Goal: Use online tool/utility: Utilize a website feature to perform a specific function

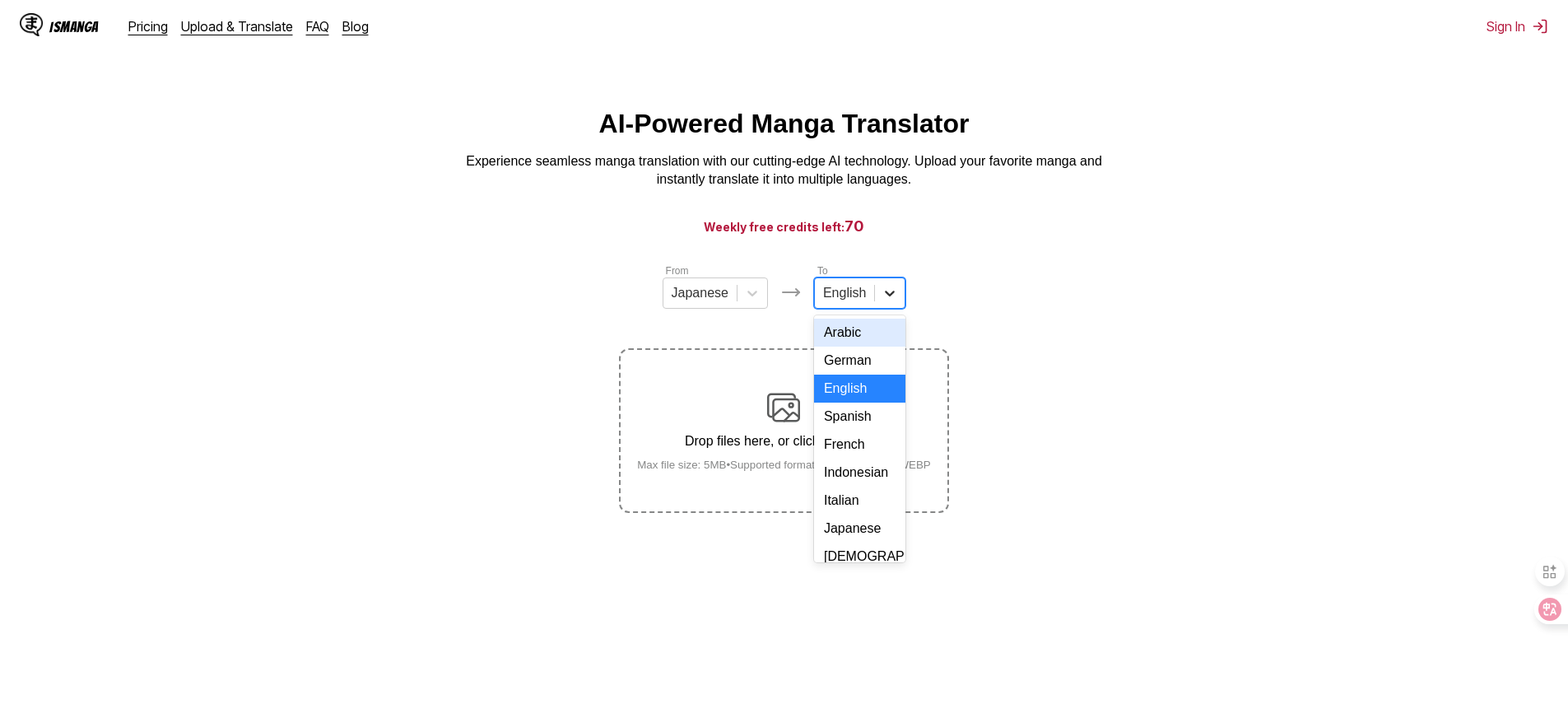
click at [888, 299] on icon at bounding box center [890, 293] width 17 height 17
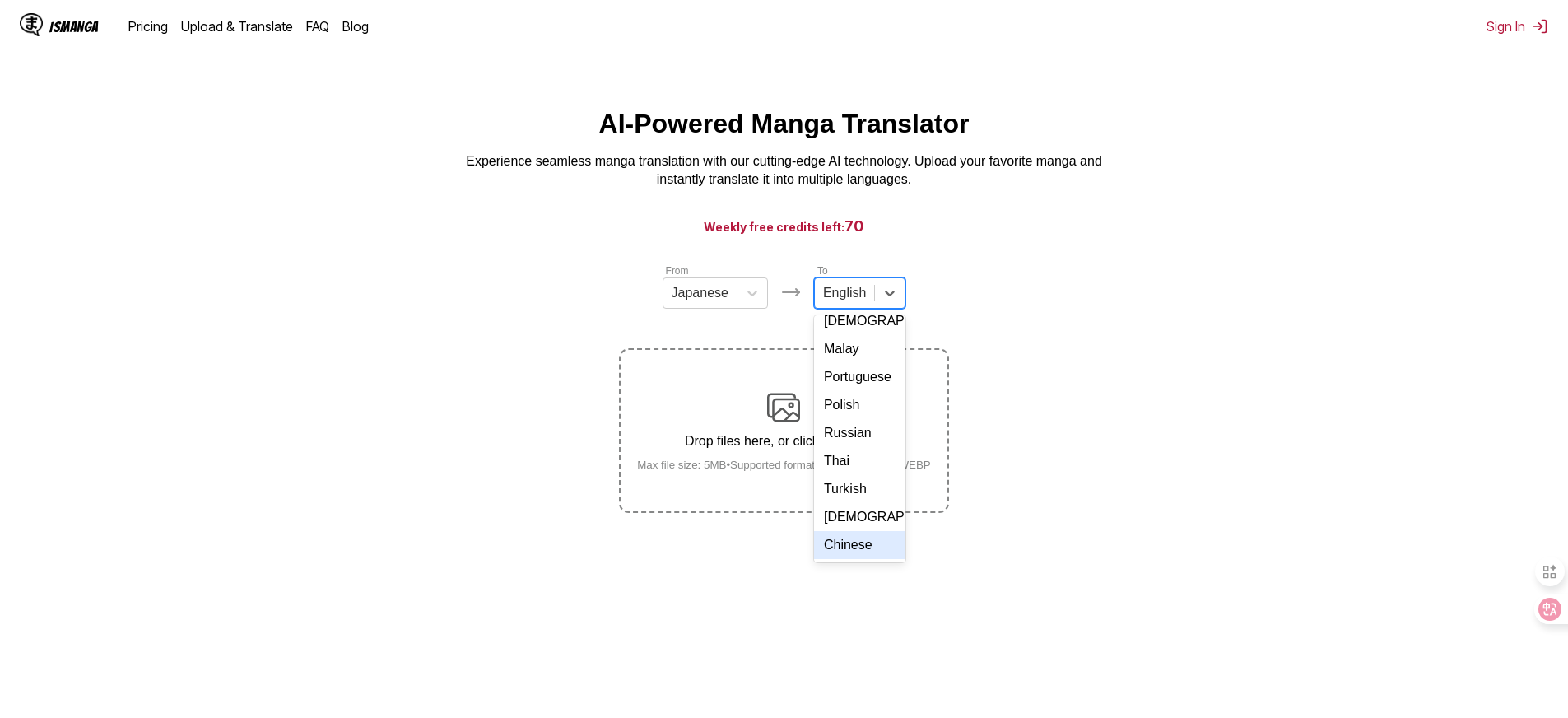
click at [855, 534] on div "Chinese" at bounding box center [860, 544] width 91 height 28
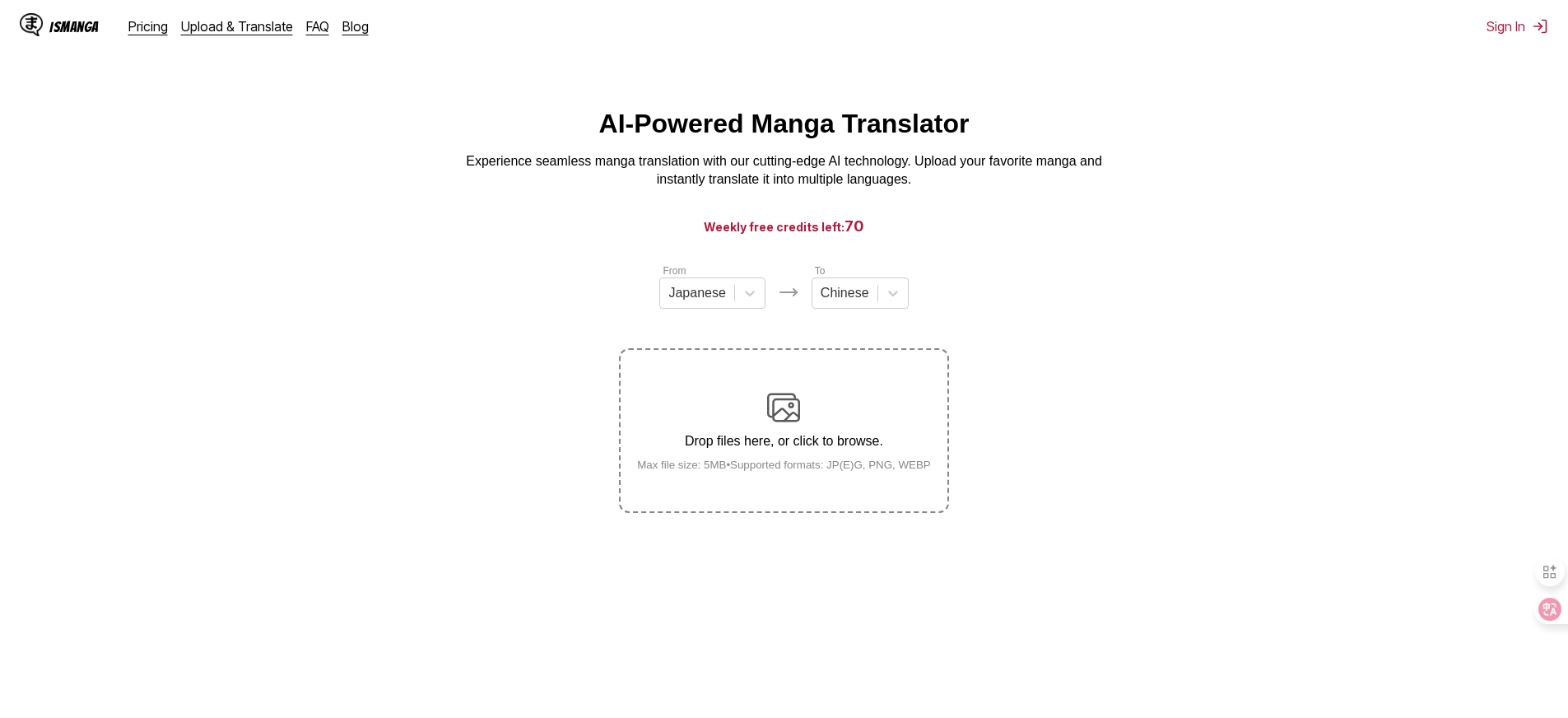
click at [1072, 368] on section "From Japanese To Chinese Drop files here, or click to browse. Max file size: 5M…" at bounding box center [784, 388] width 1542 height 250
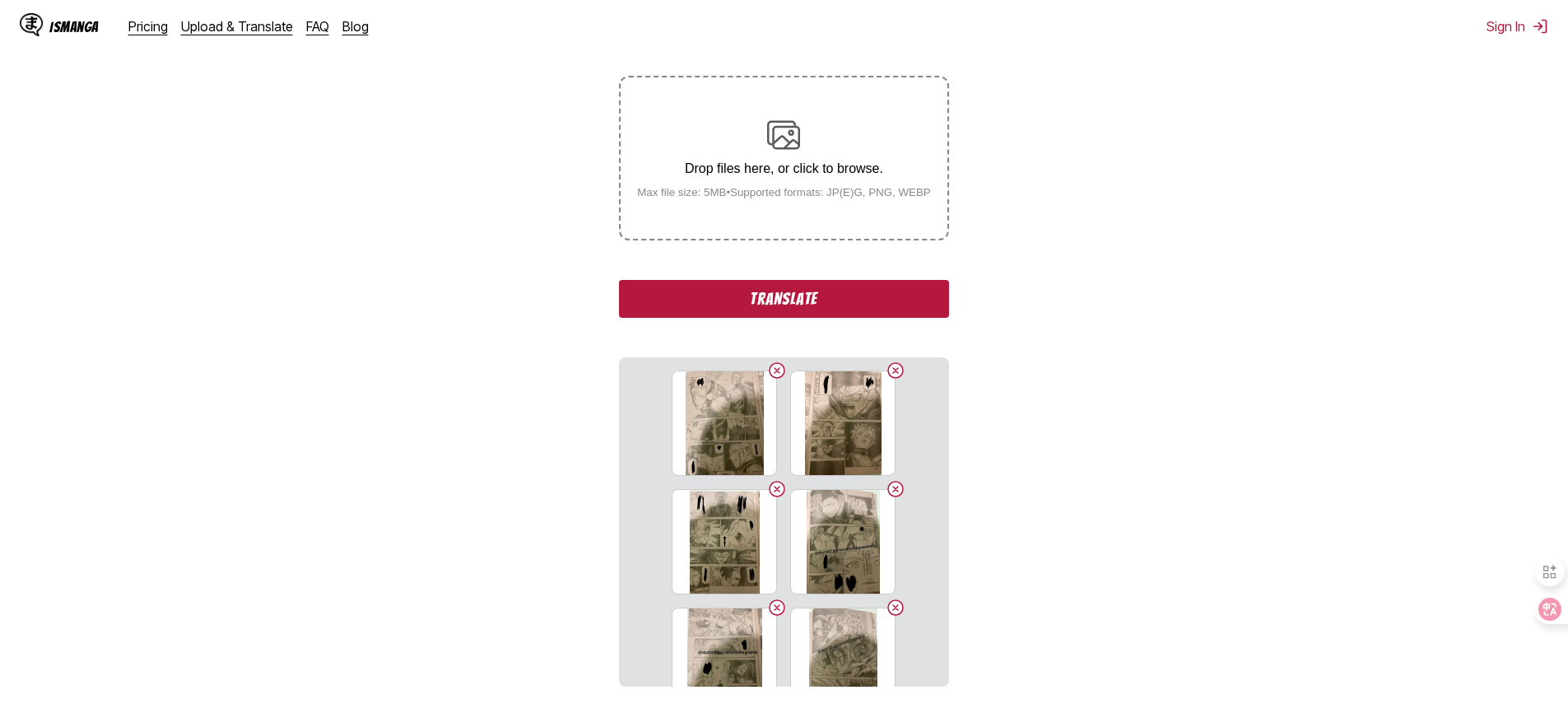
scroll to position [418, 0]
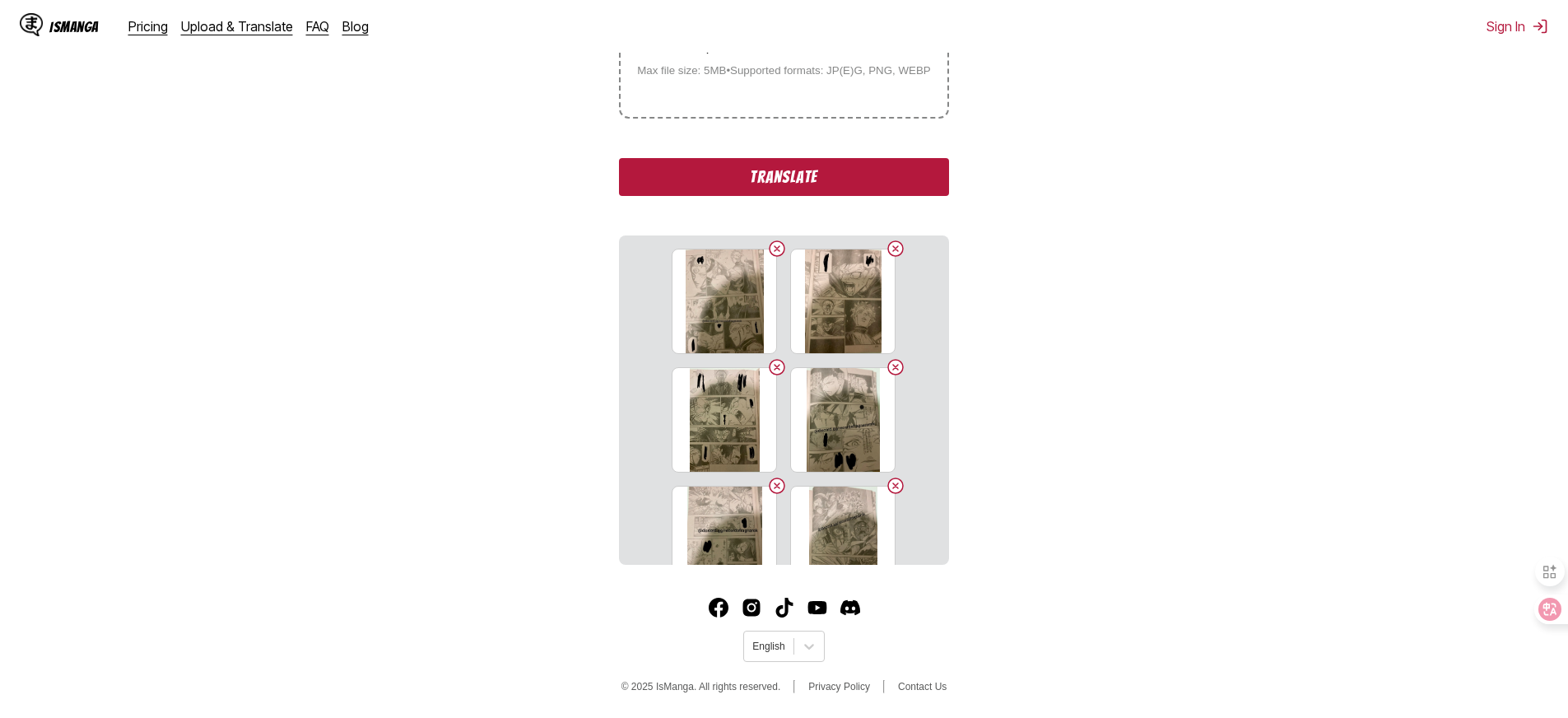
click at [859, 180] on button "Translate" at bounding box center [784, 177] width 329 height 38
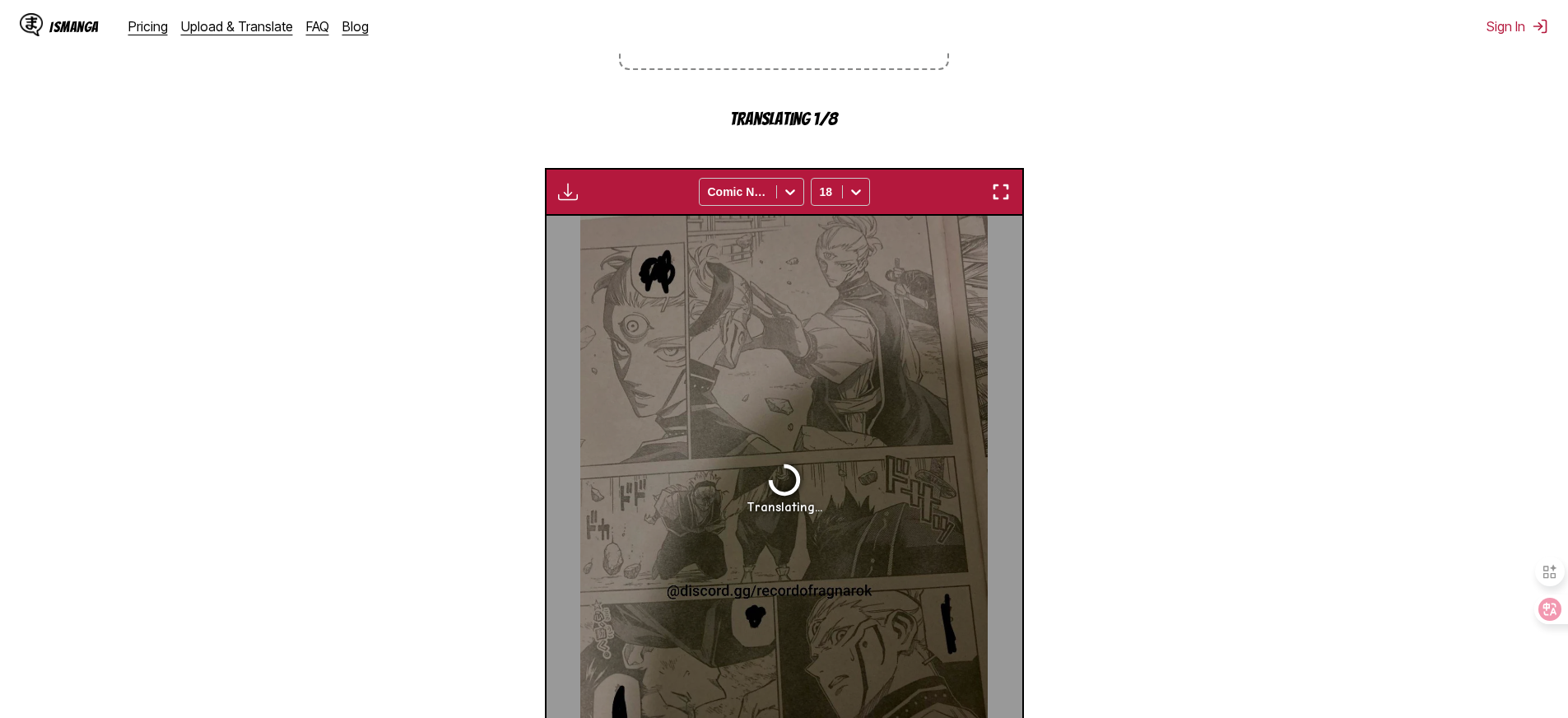
scroll to position [349, 0]
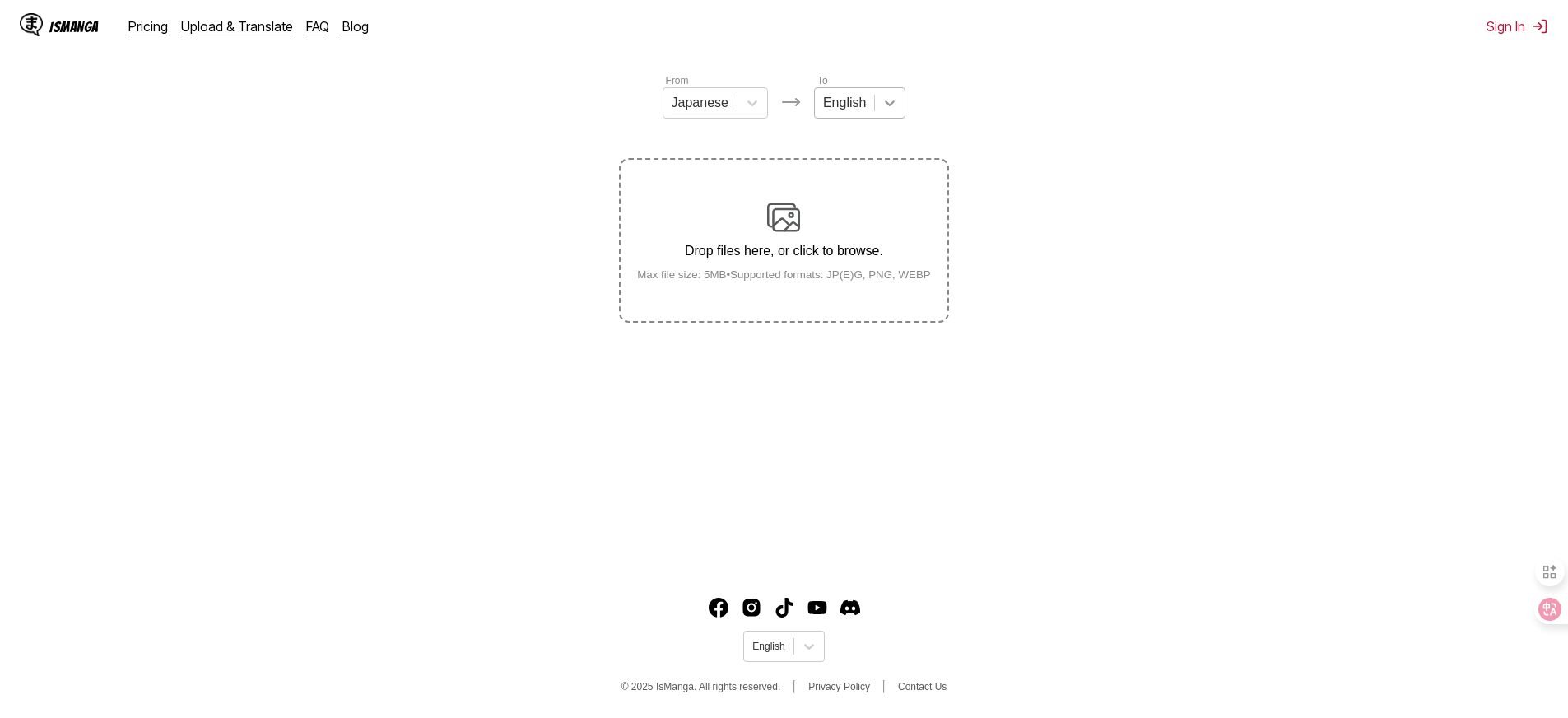
click at [890, 108] on icon at bounding box center [890, 102] width 17 height 17
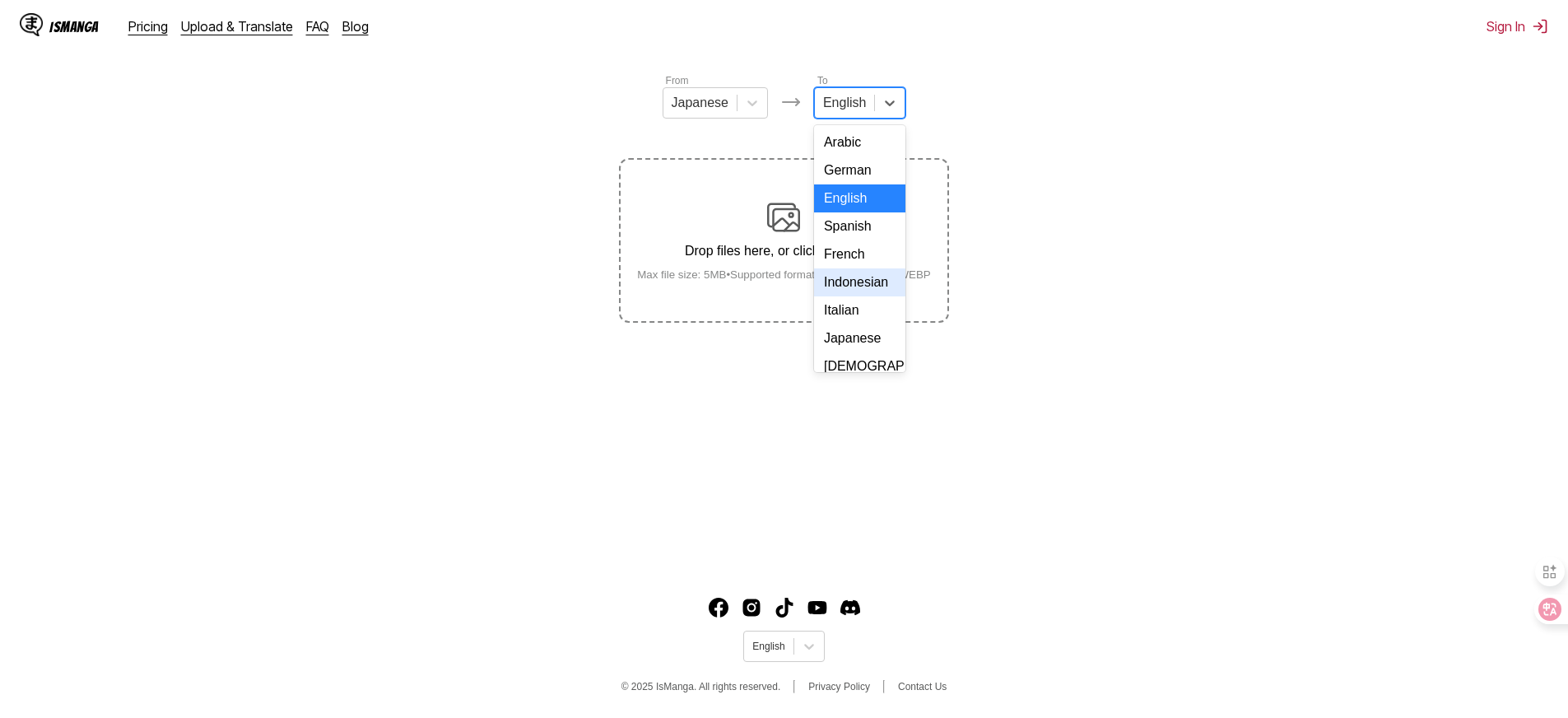
scroll to position [262, 0]
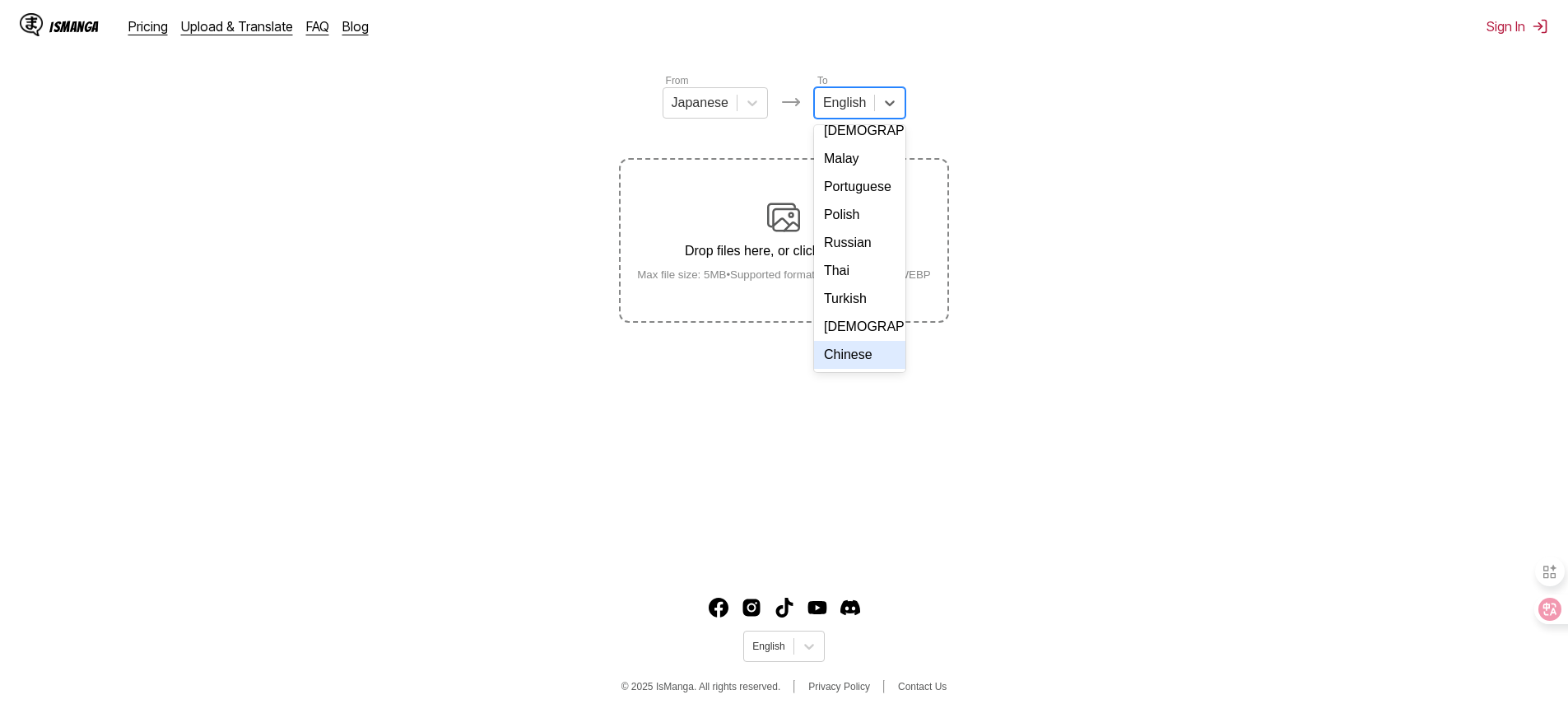
click at [869, 348] on div "Chinese" at bounding box center [860, 355] width 91 height 28
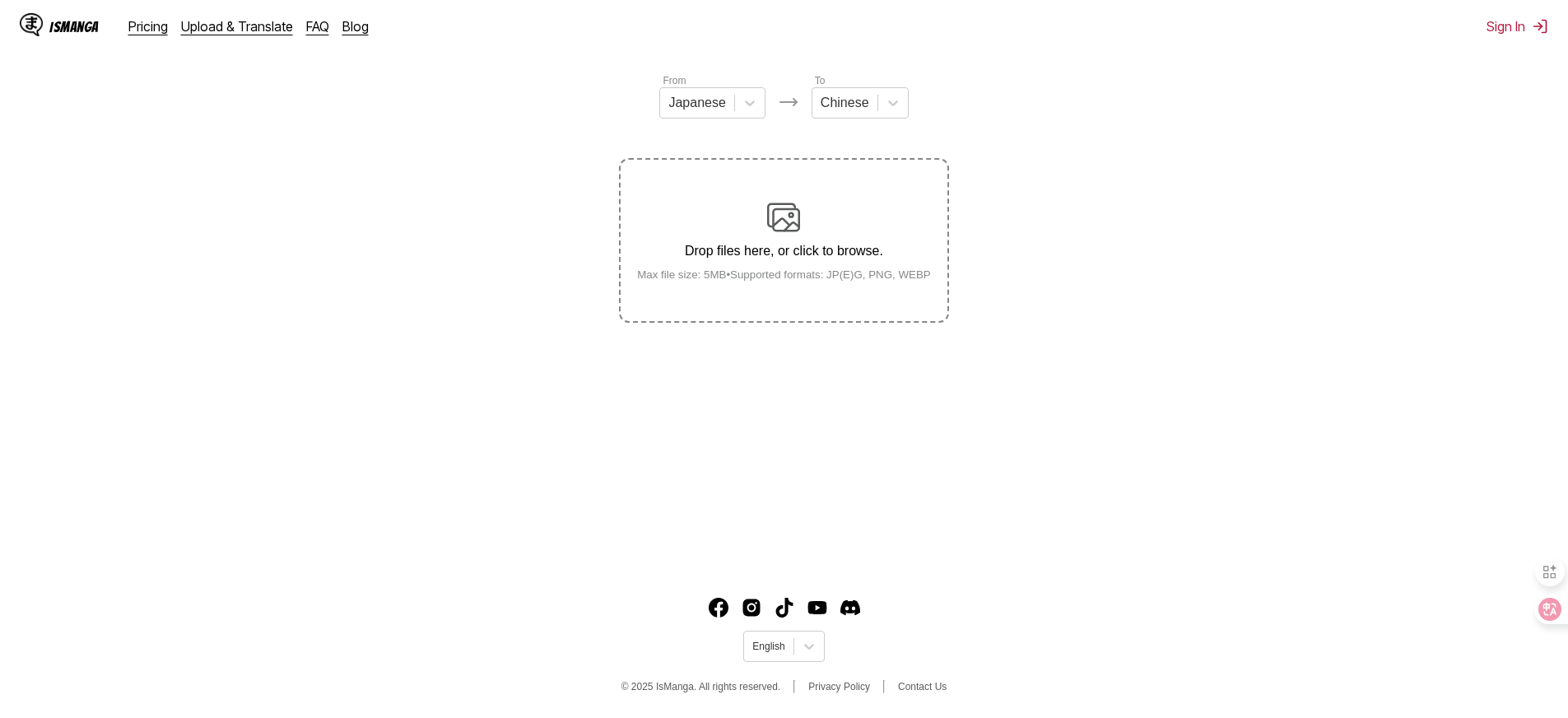
click at [1019, 219] on section "From Japanese To Chinese Drop files here, or click to browse. Max file size: 5M…" at bounding box center [784, 197] width 1542 height 250
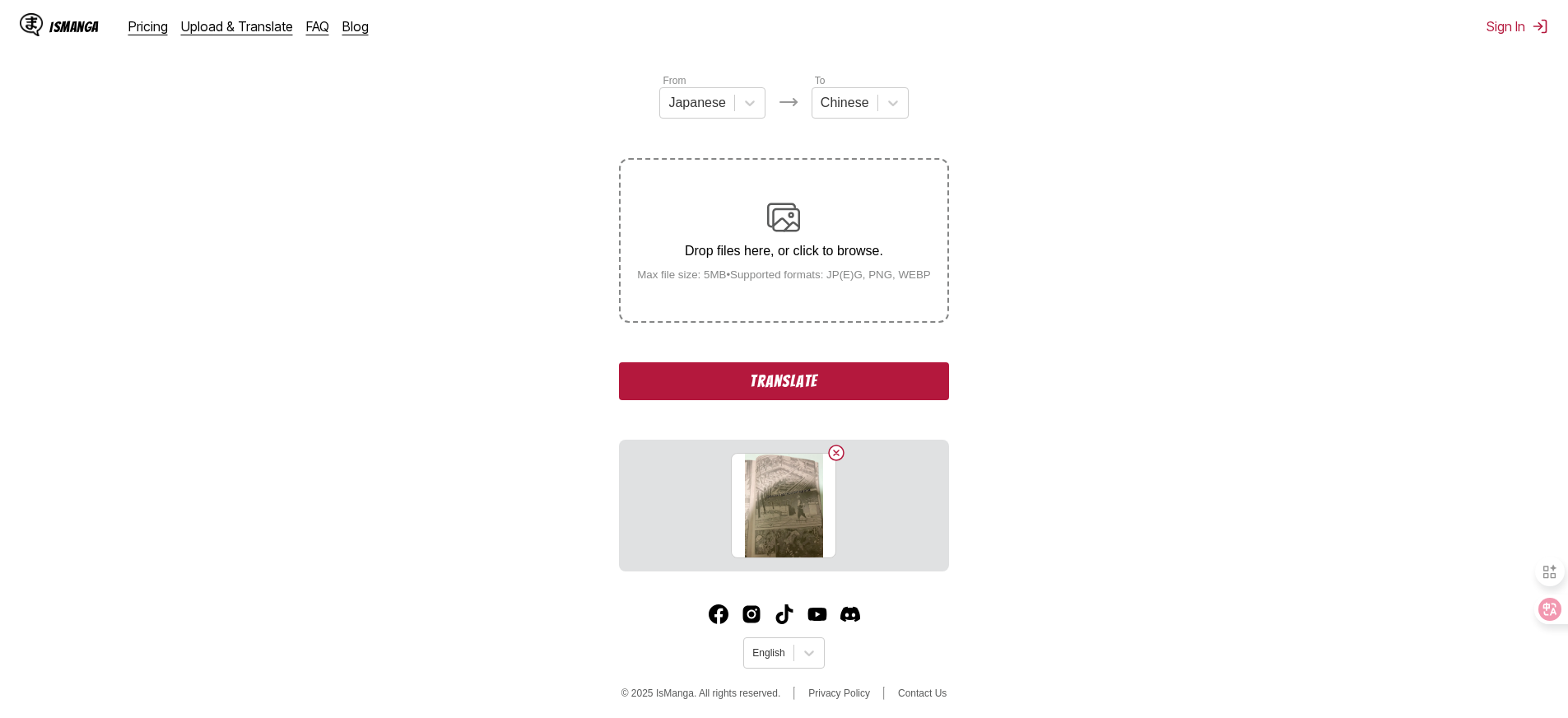
click at [811, 400] on button "Translate" at bounding box center [784, 381] width 329 height 38
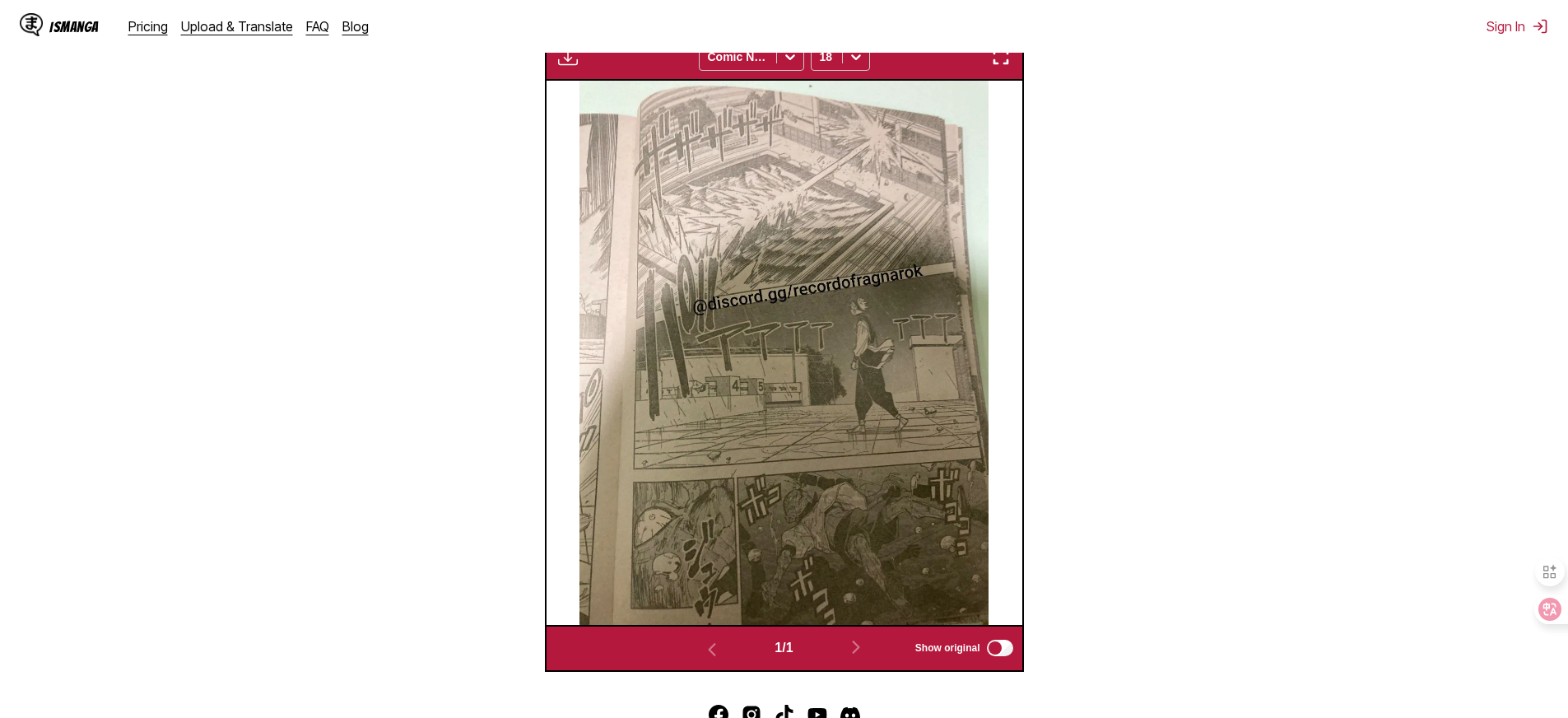
scroll to position [256, 0]
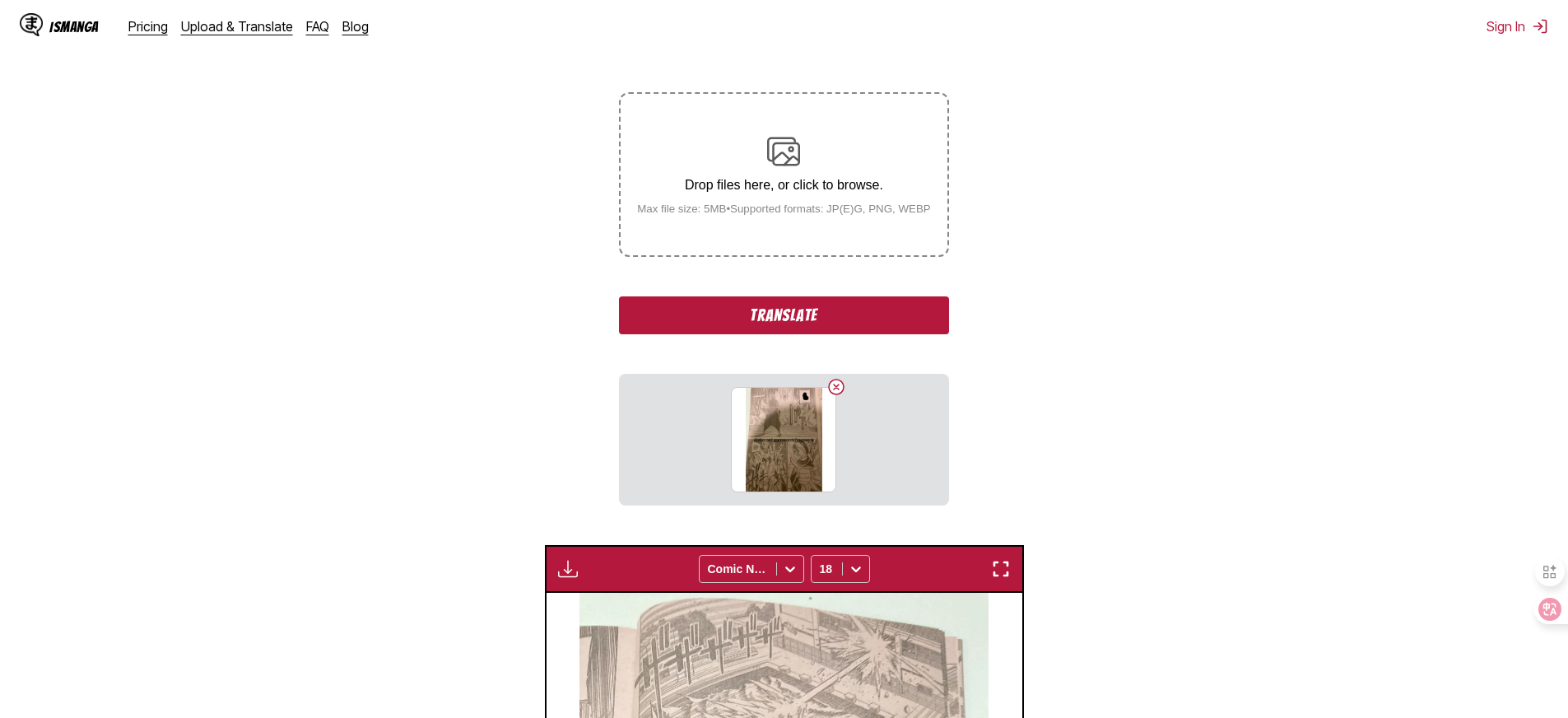
click at [799, 334] on button "Translate" at bounding box center [784, 315] width 329 height 38
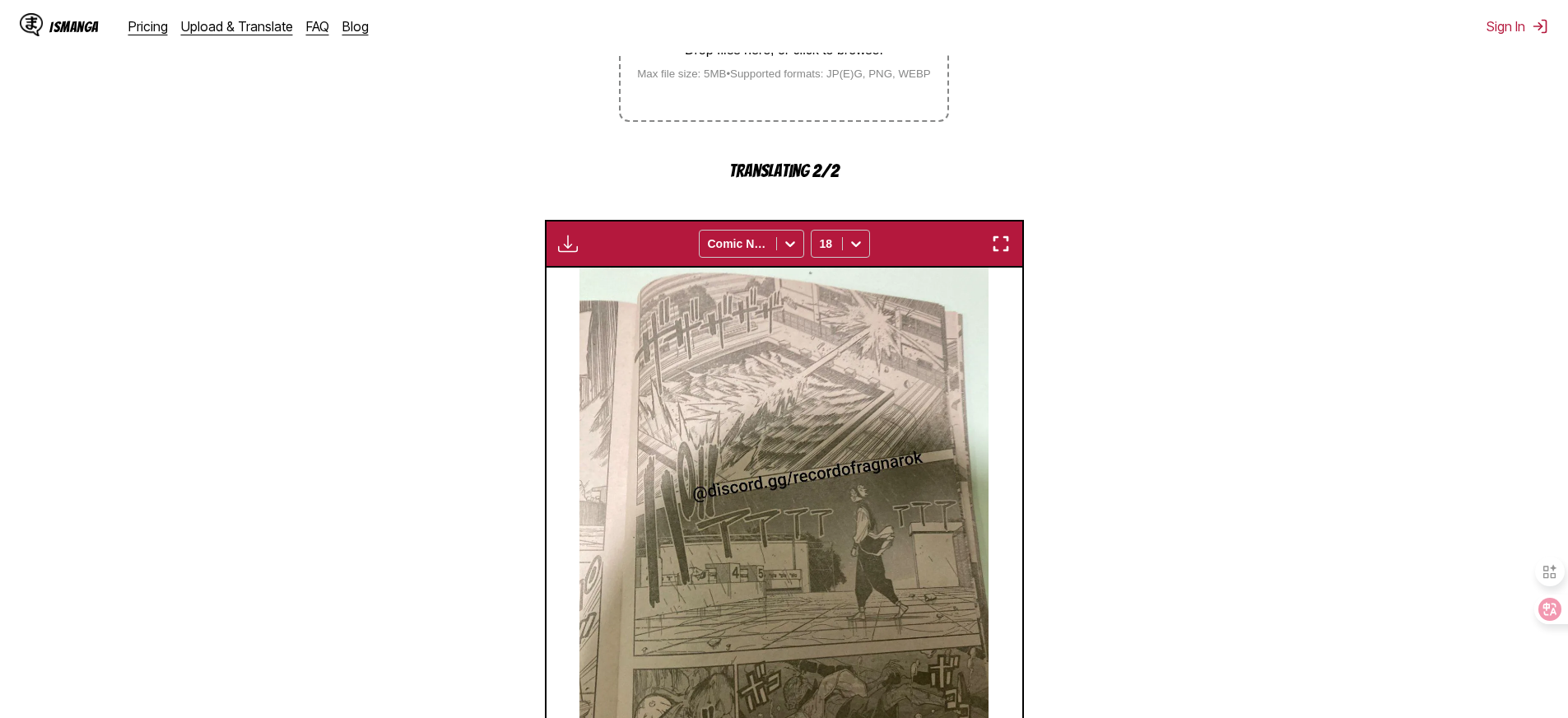
scroll to position [608, 0]
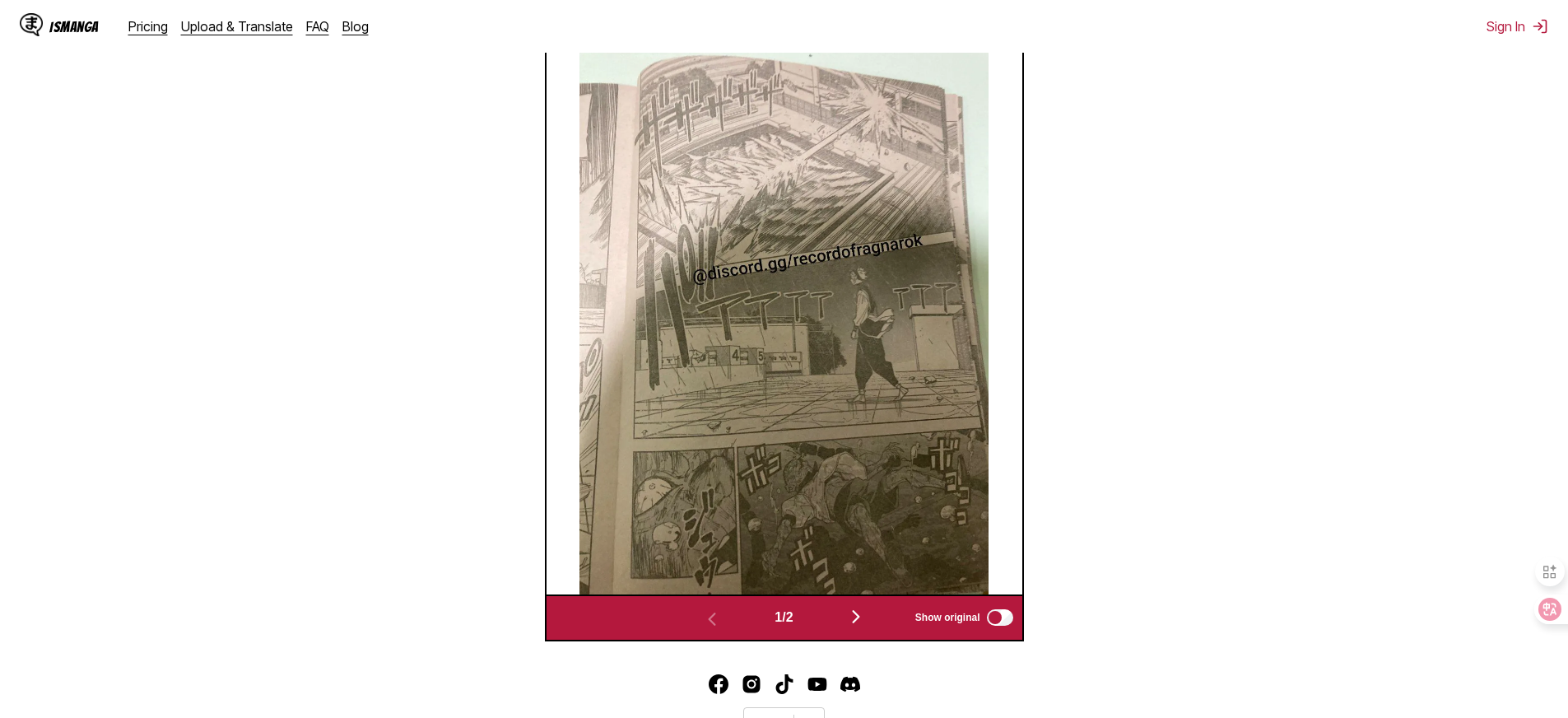
click at [864, 627] on img "button" at bounding box center [856, 617] width 20 height 20
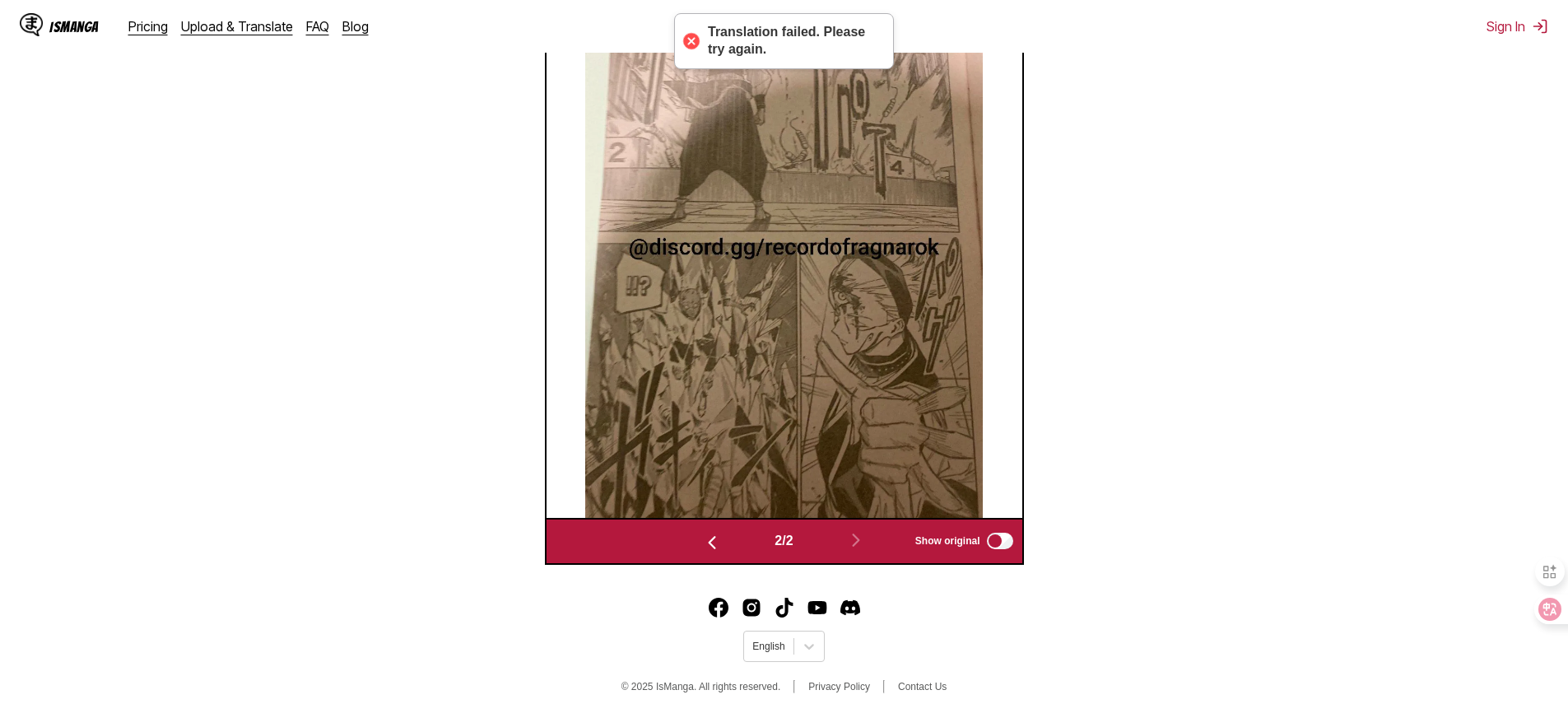
scroll to position [442, 0]
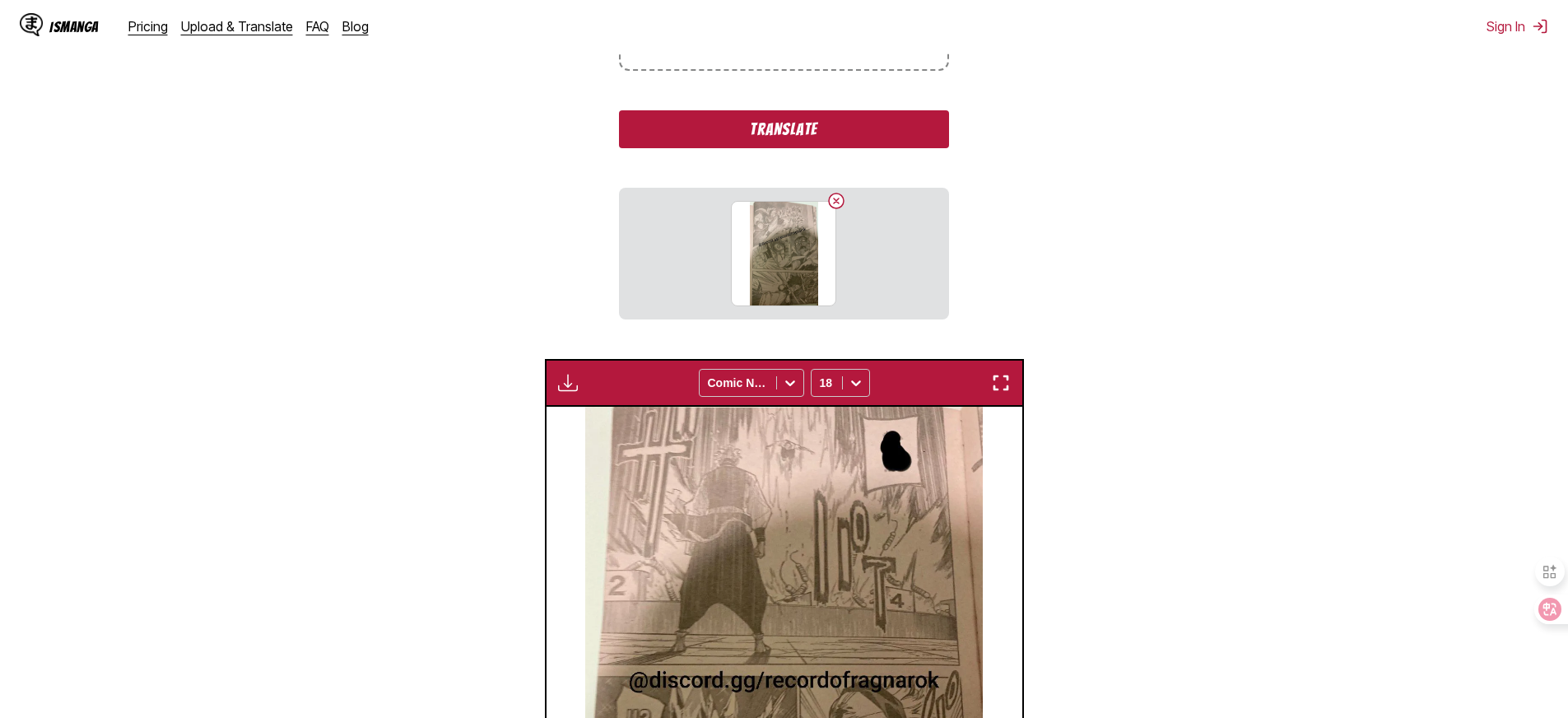
click at [836, 147] on button "Translate" at bounding box center [784, 129] width 329 height 38
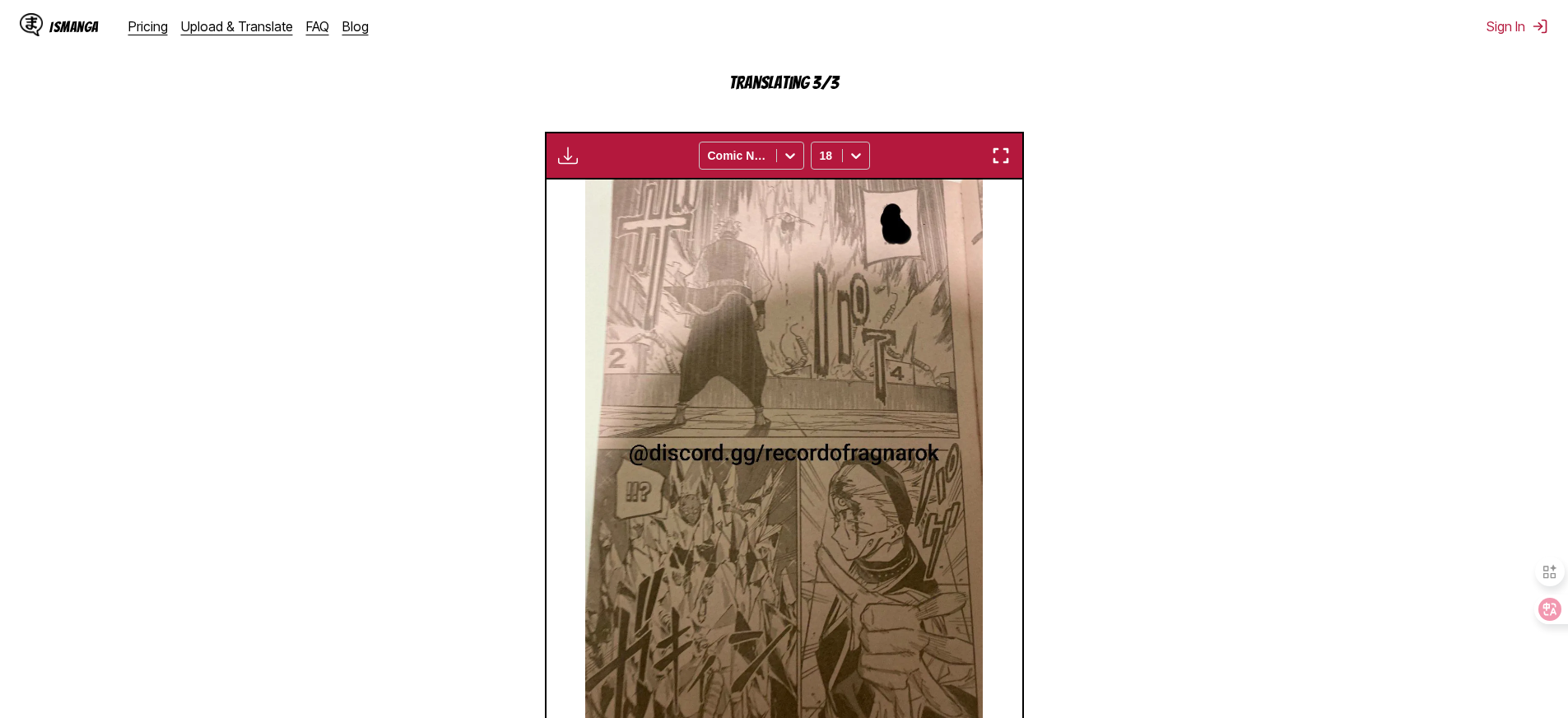
scroll to position [531, 0]
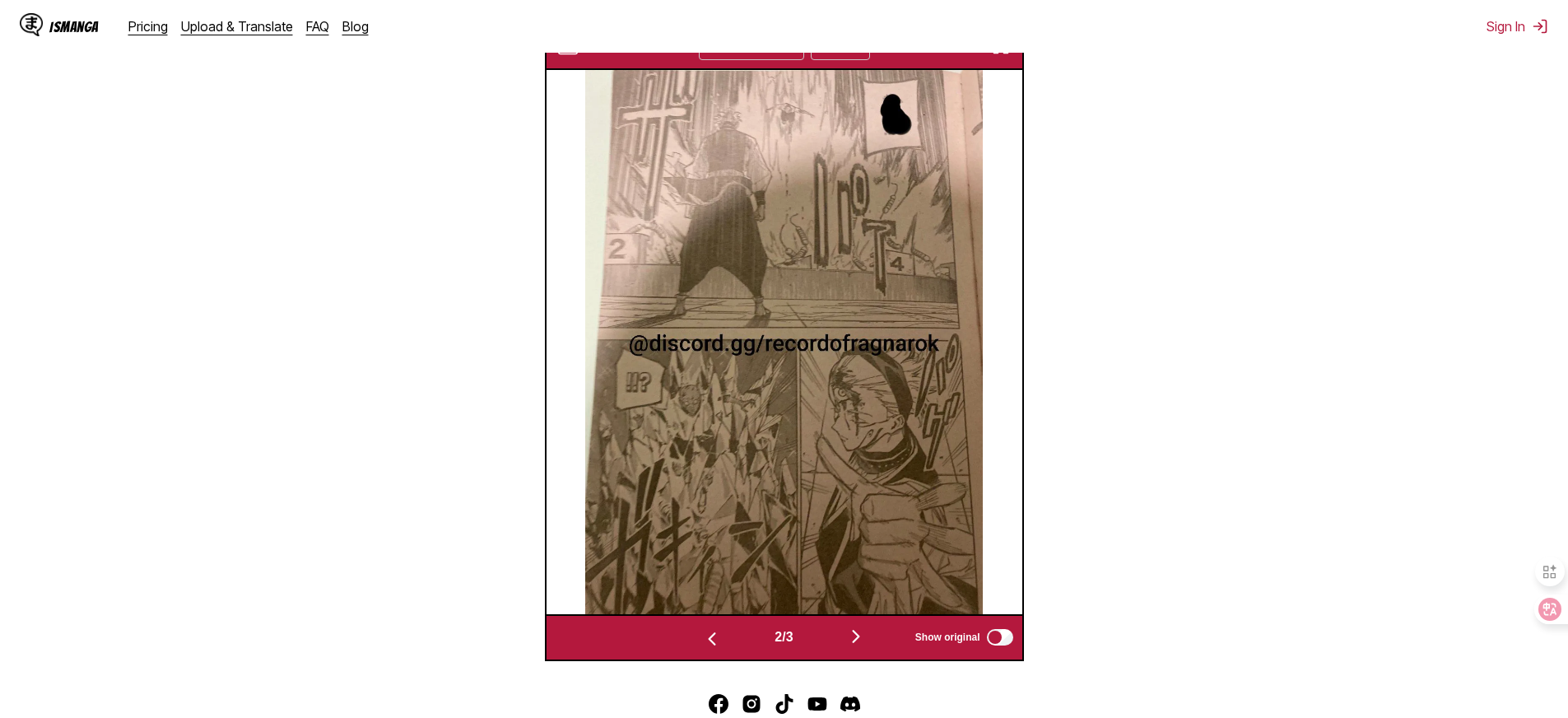
click at [857, 647] on img "button" at bounding box center [856, 637] width 20 height 20
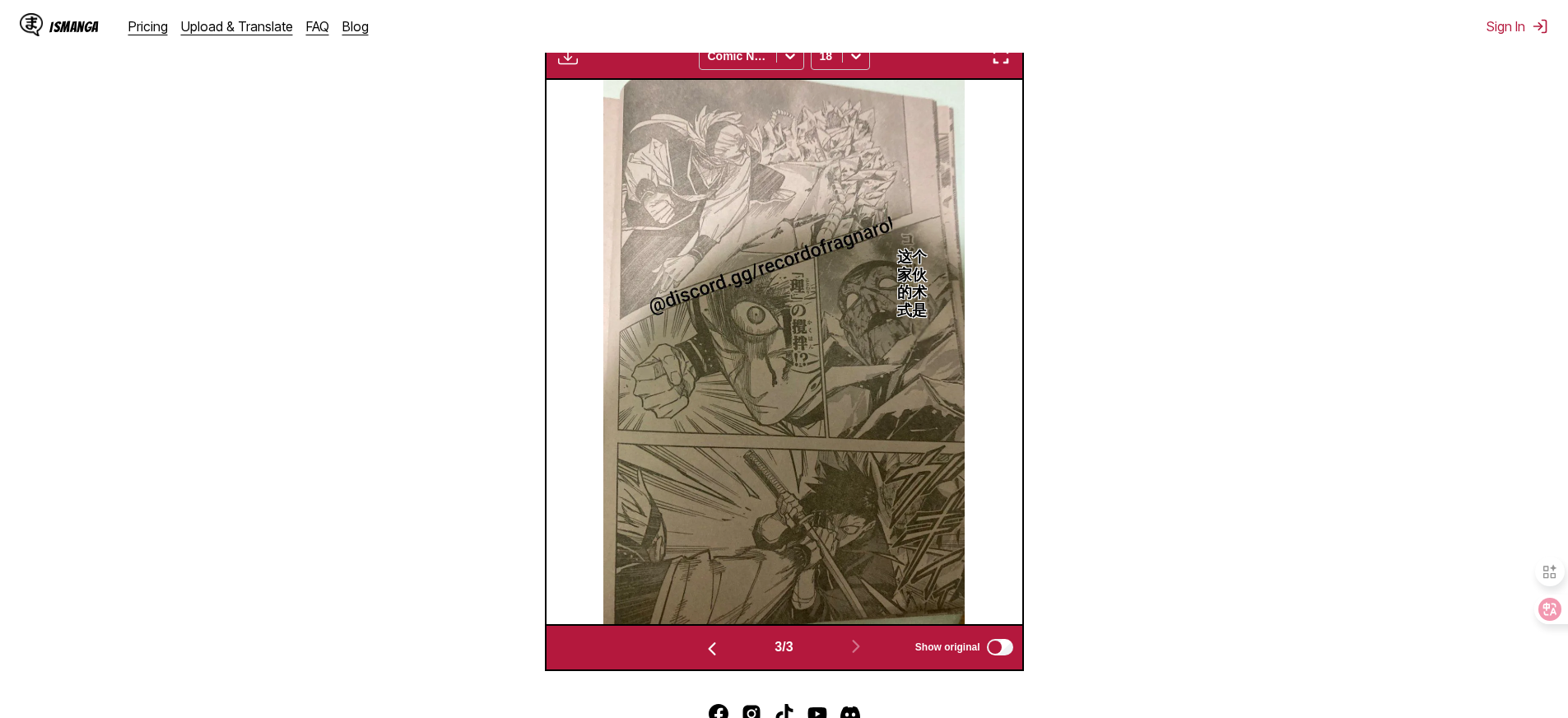
scroll to position [229, 0]
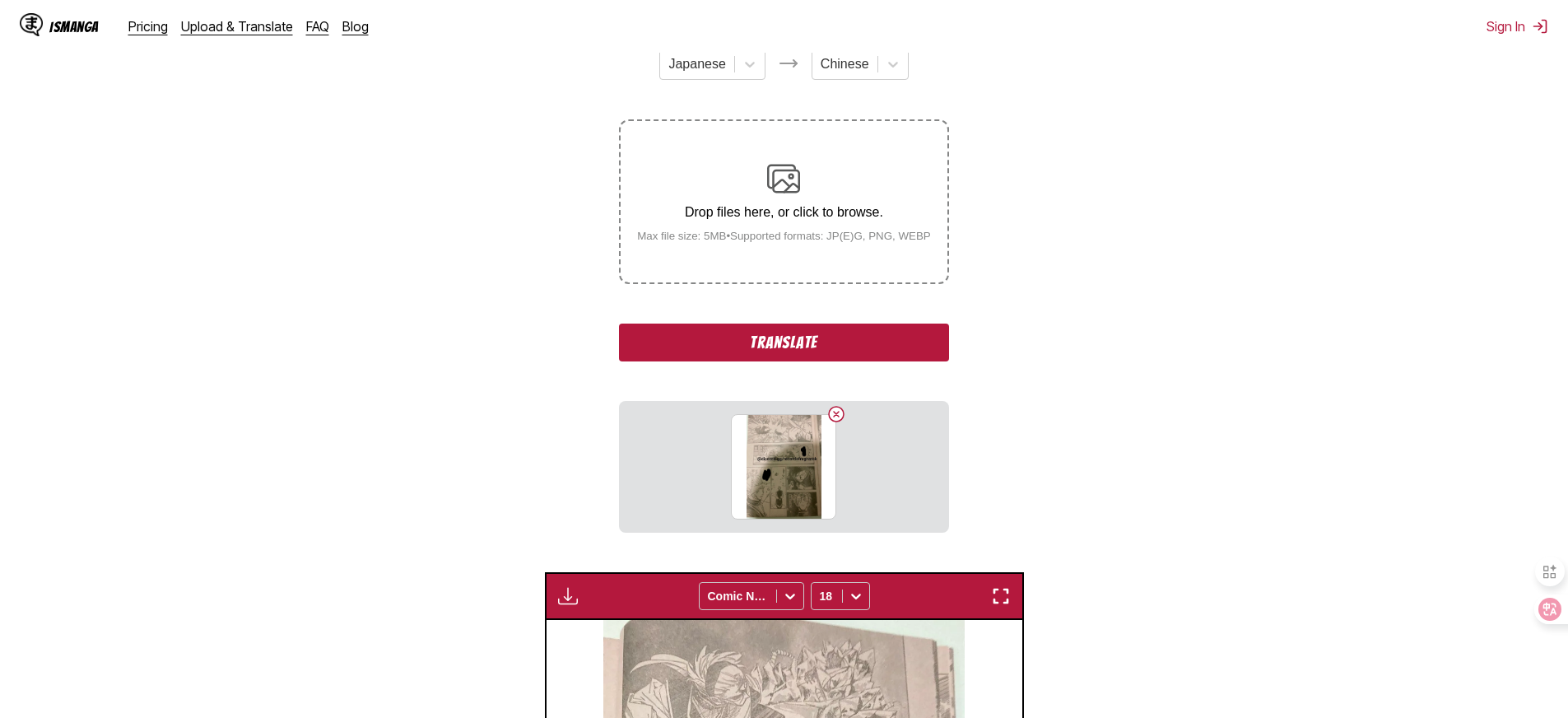
click at [816, 361] on button "Translate" at bounding box center [784, 342] width 329 height 38
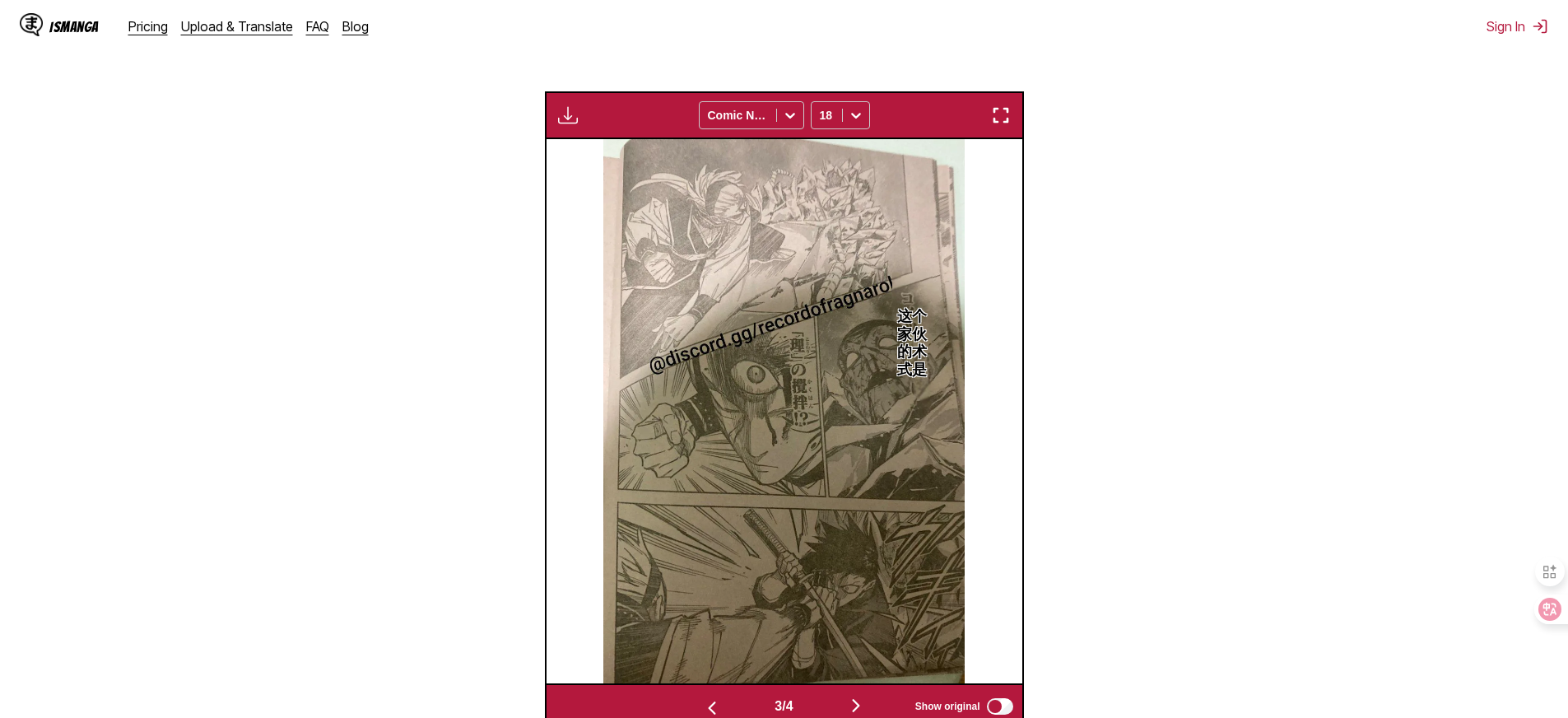
scroll to position [709, 0]
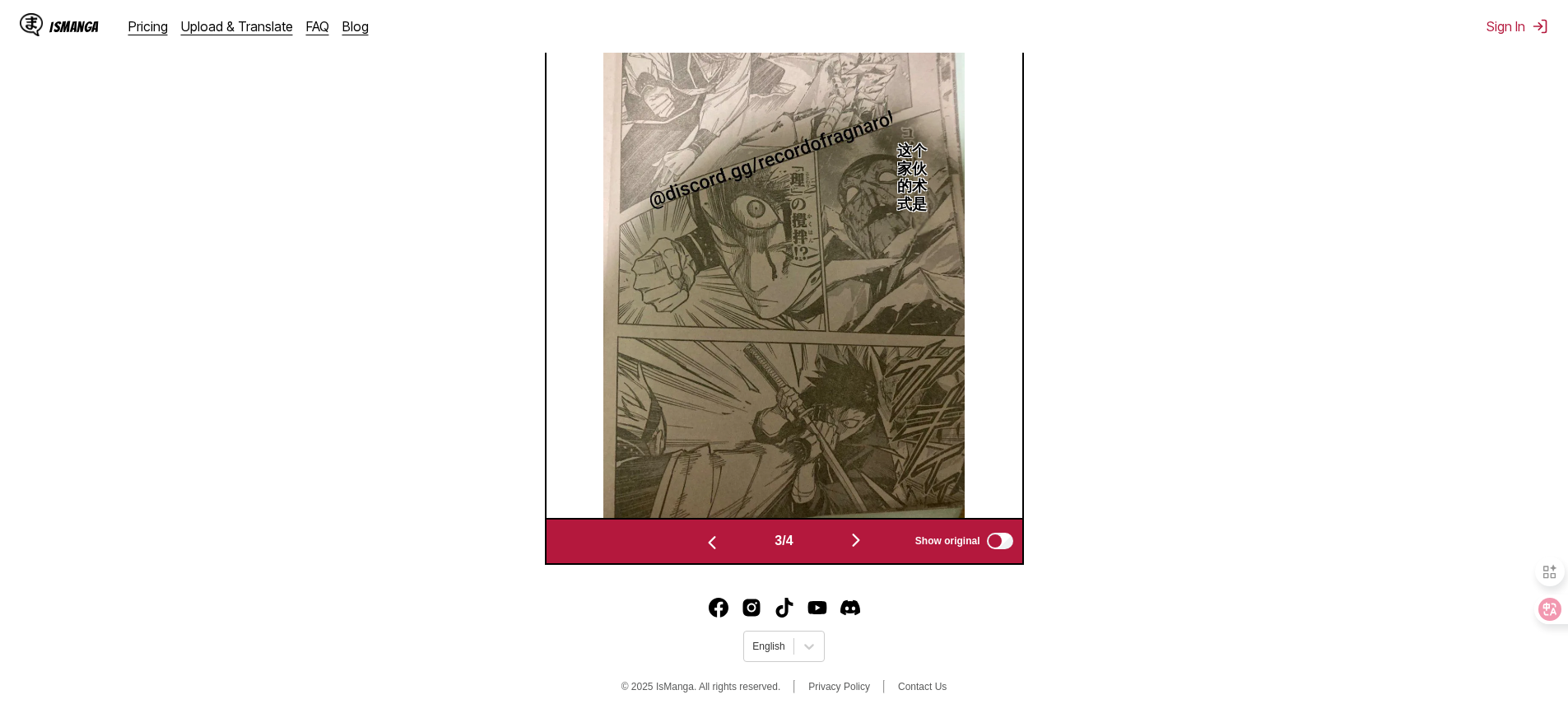
click at [857, 531] on img "button" at bounding box center [856, 540] width 20 height 20
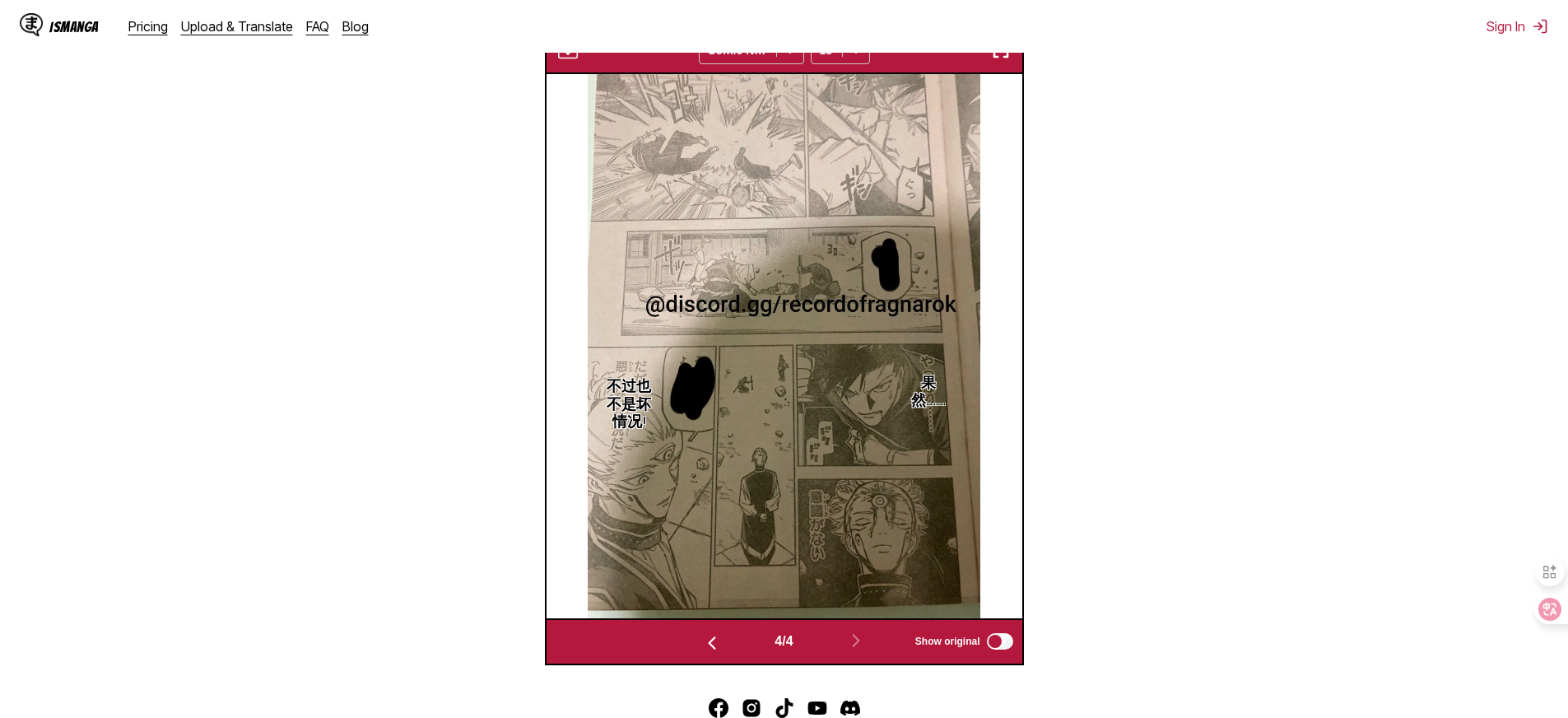
scroll to position [167, 0]
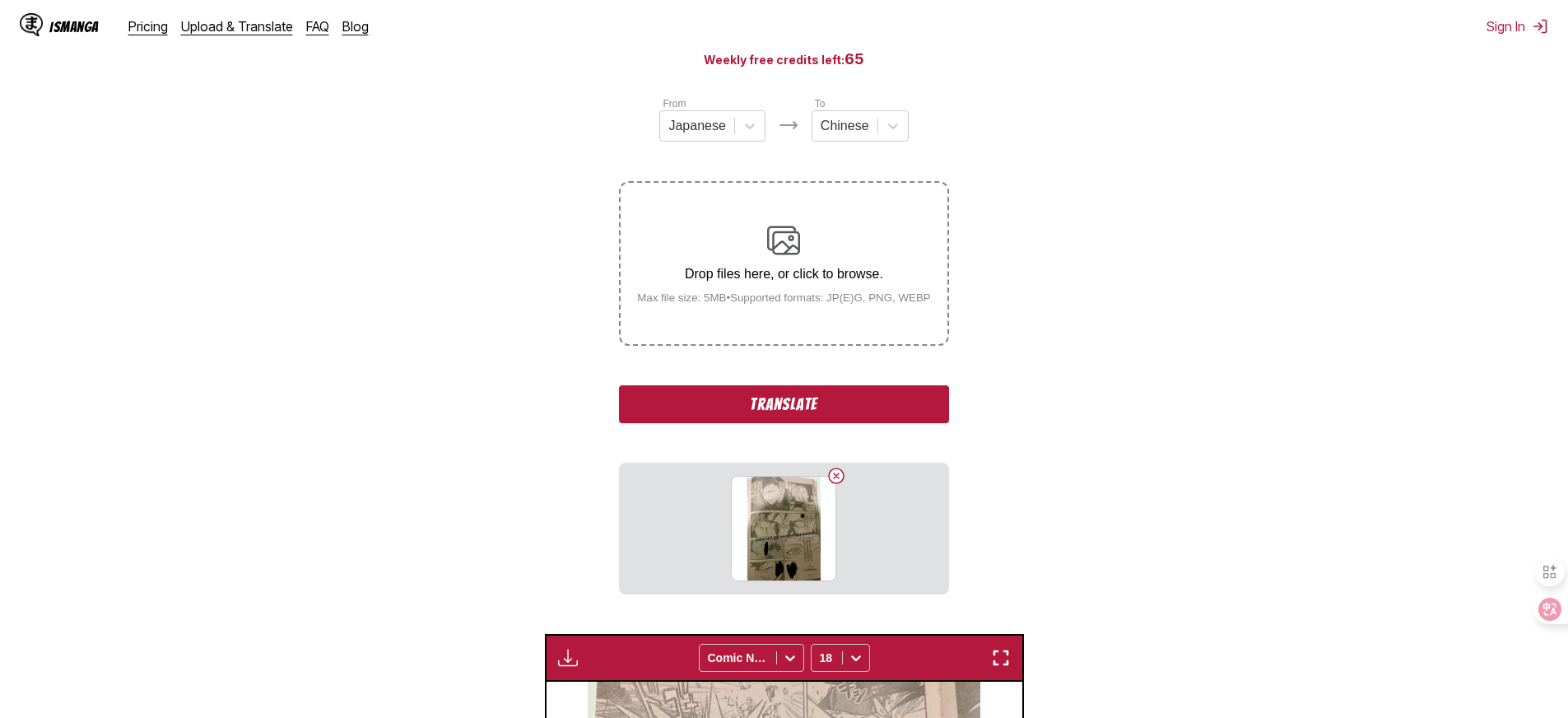
click at [796, 423] on button "Translate" at bounding box center [784, 404] width 329 height 38
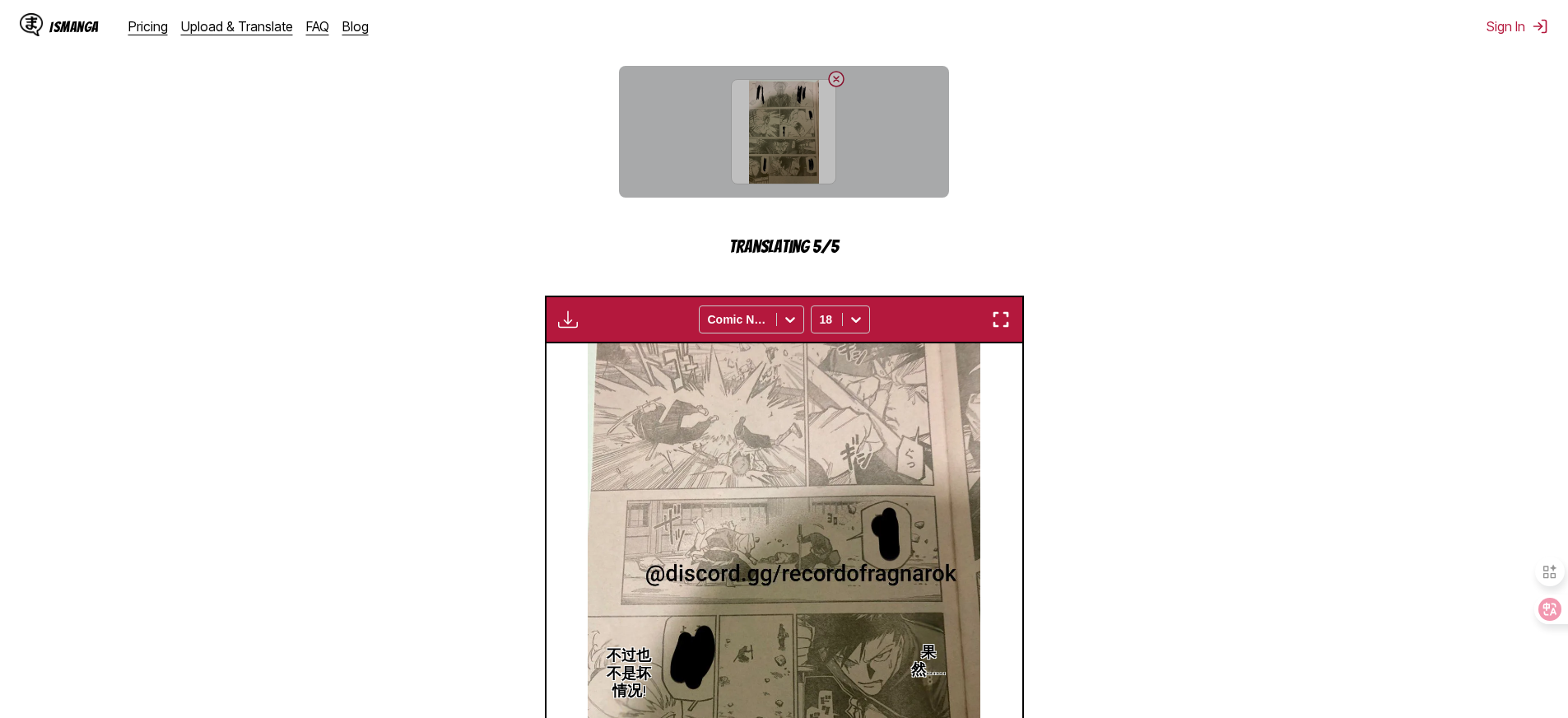
scroll to position [114, 0]
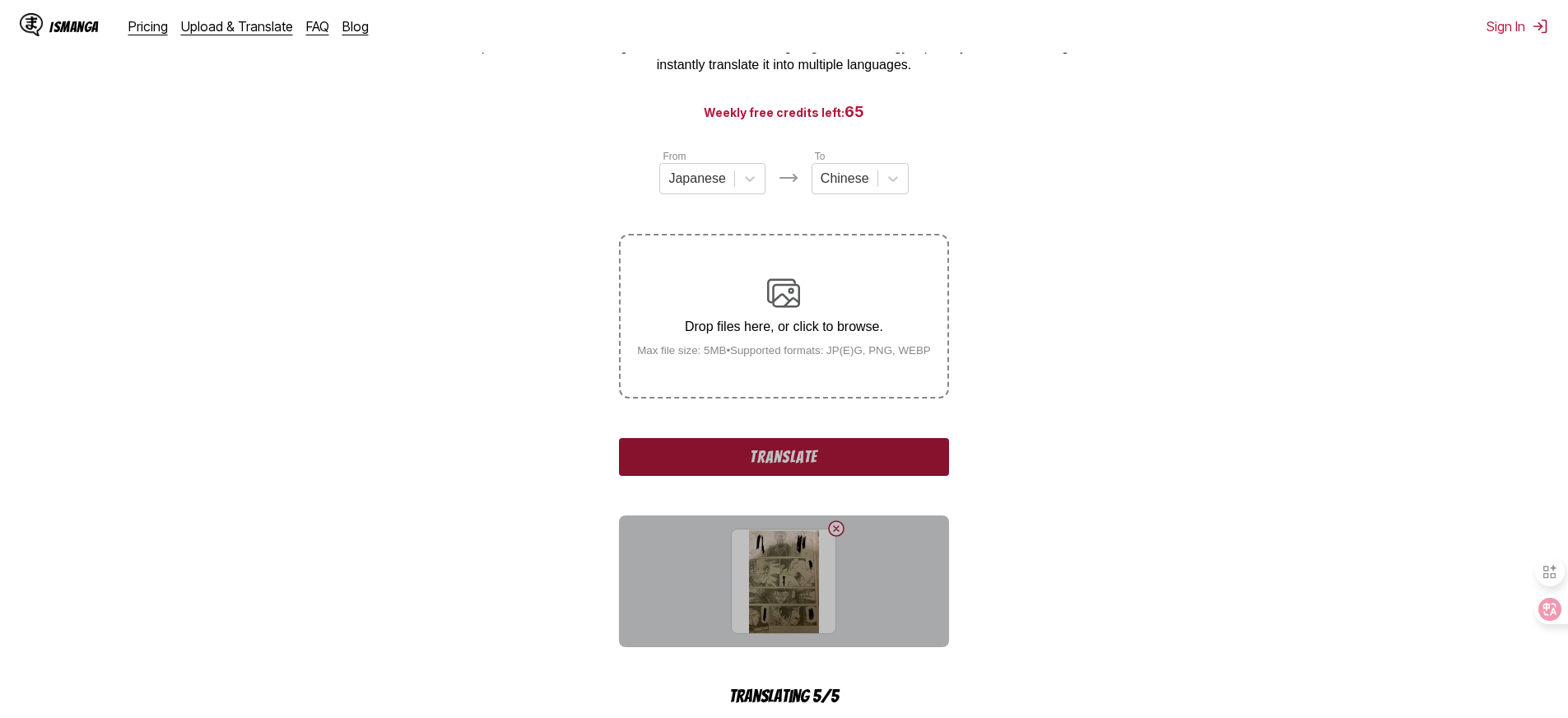
click at [811, 434] on div "From Japanese To Chinese Drop files here, or click to browse. Max file size: 5M…" at bounding box center [784, 426] width 329 height 557
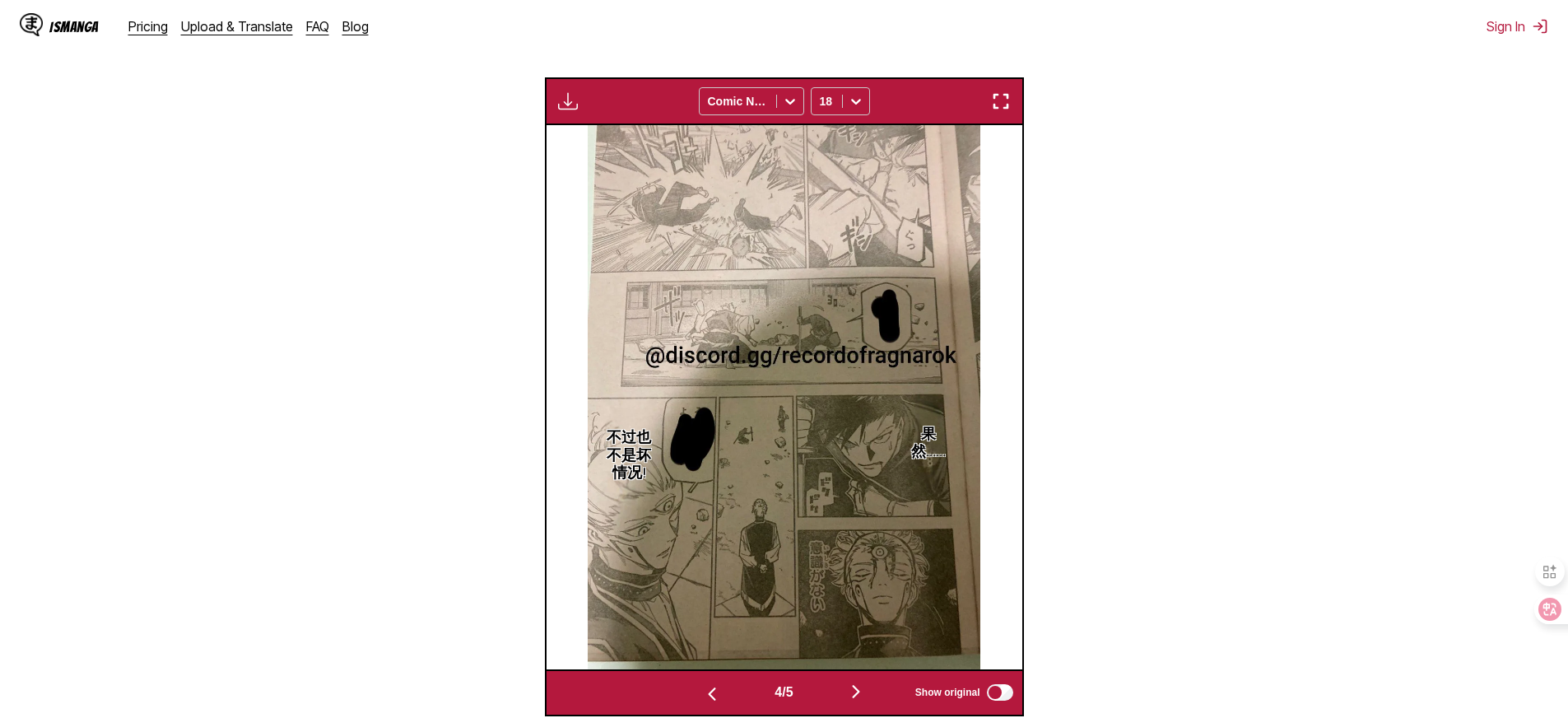
scroll to position [956, 0]
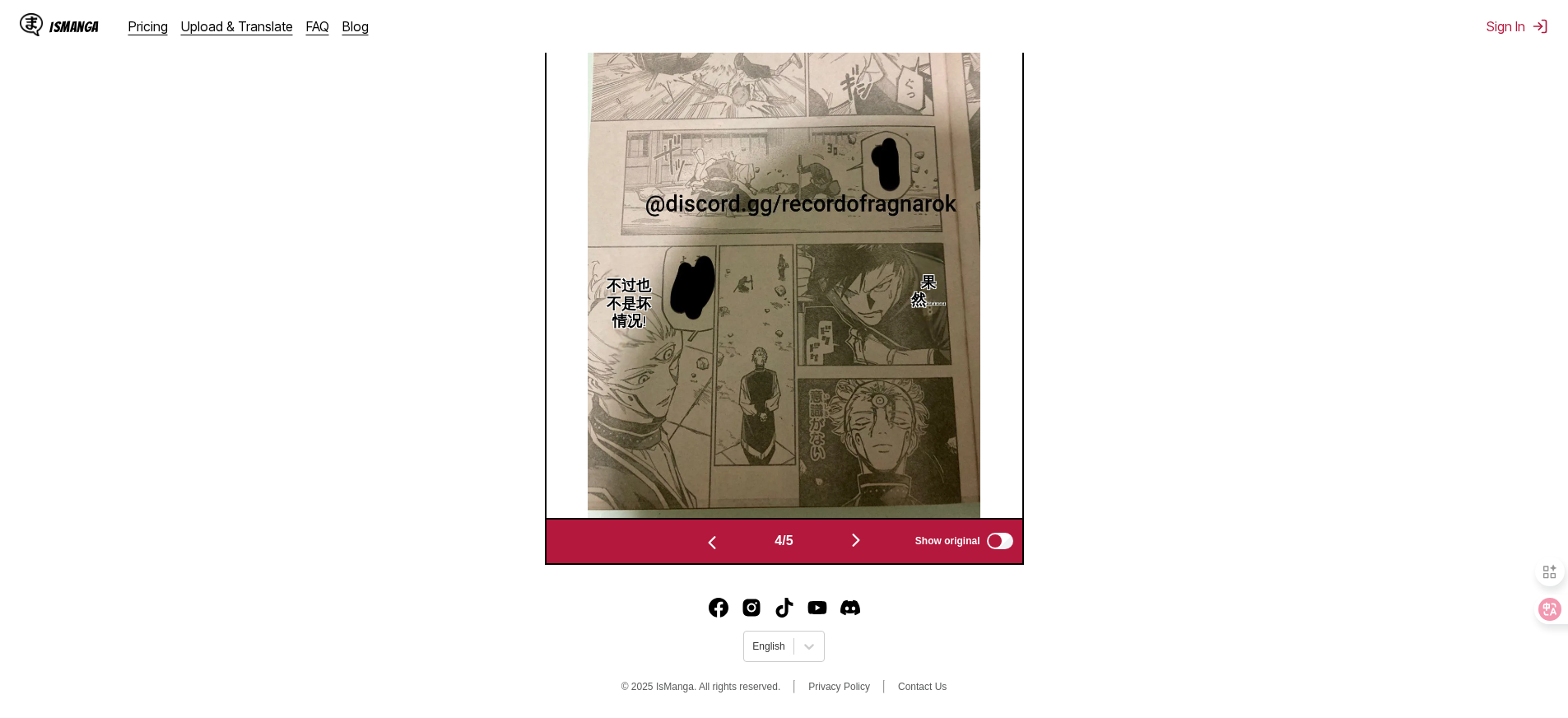
click at [859, 544] on img "button" at bounding box center [856, 540] width 20 height 20
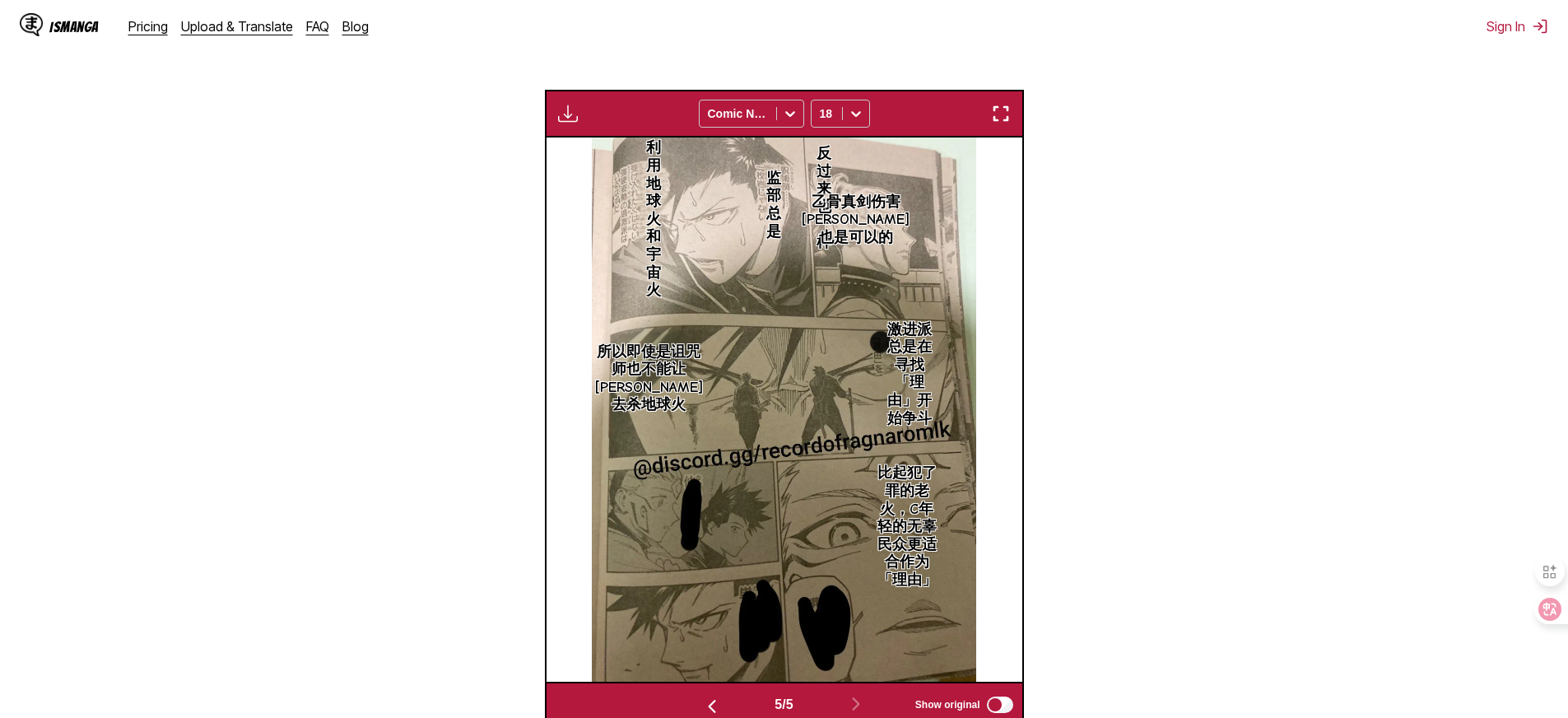
scroll to position [487, 0]
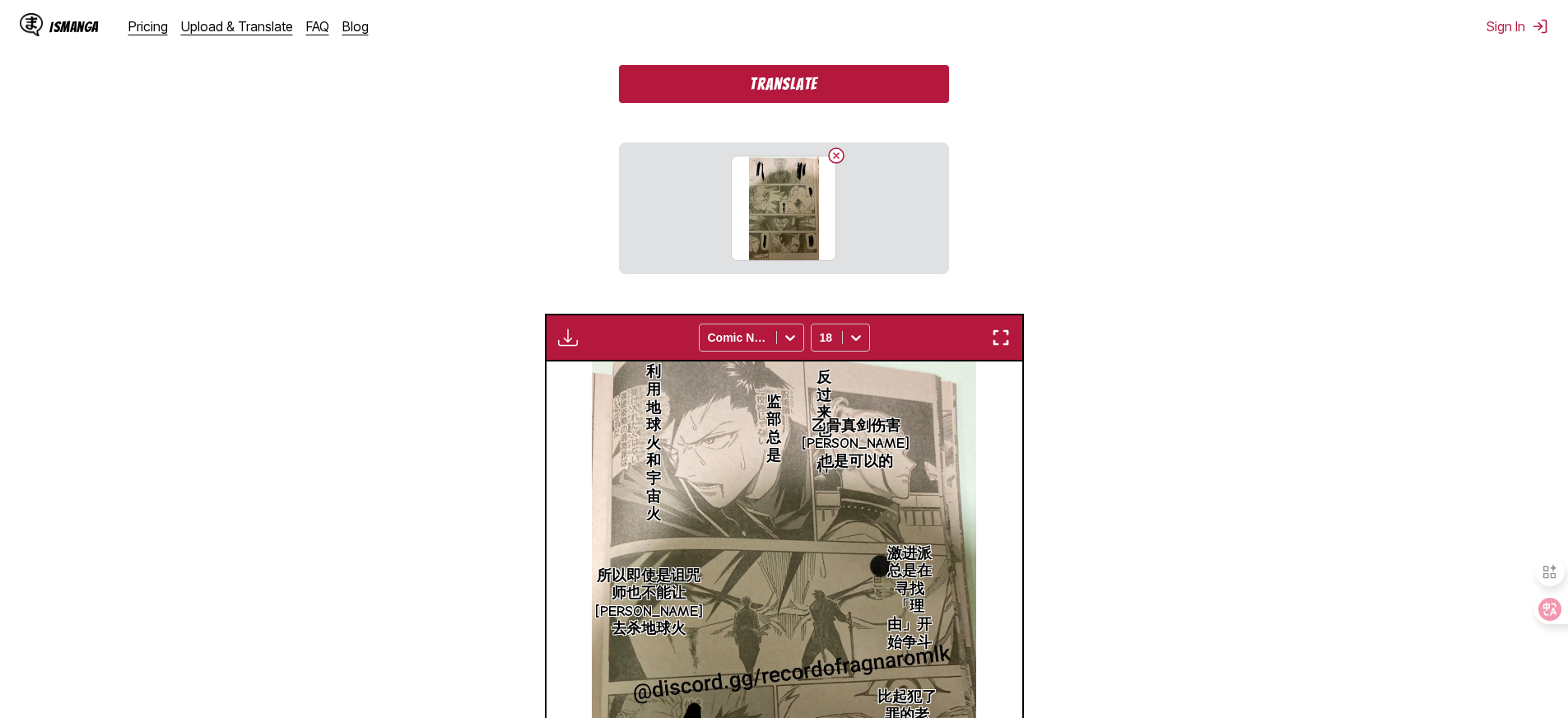
click at [772, 103] on button "Translate" at bounding box center [784, 84] width 329 height 38
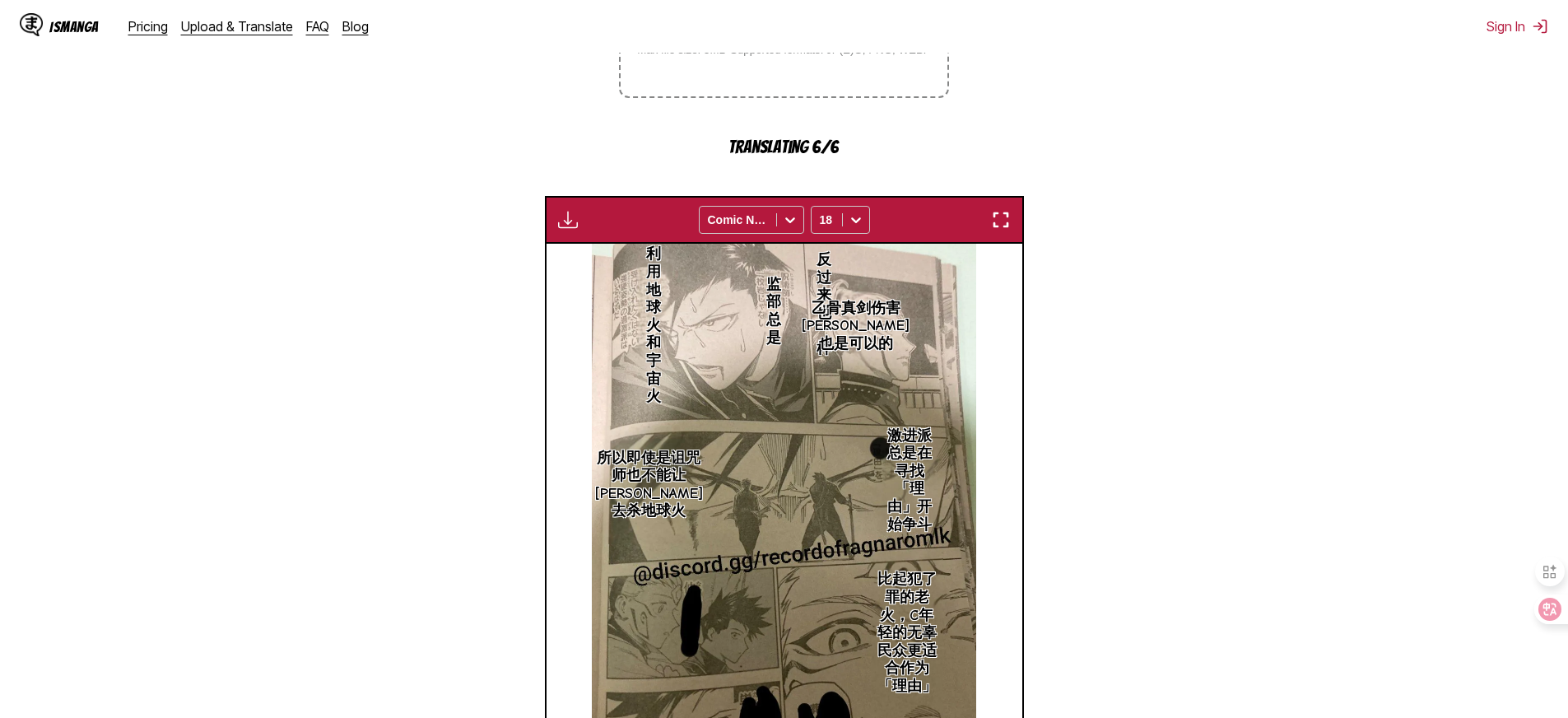
scroll to position [709, 0]
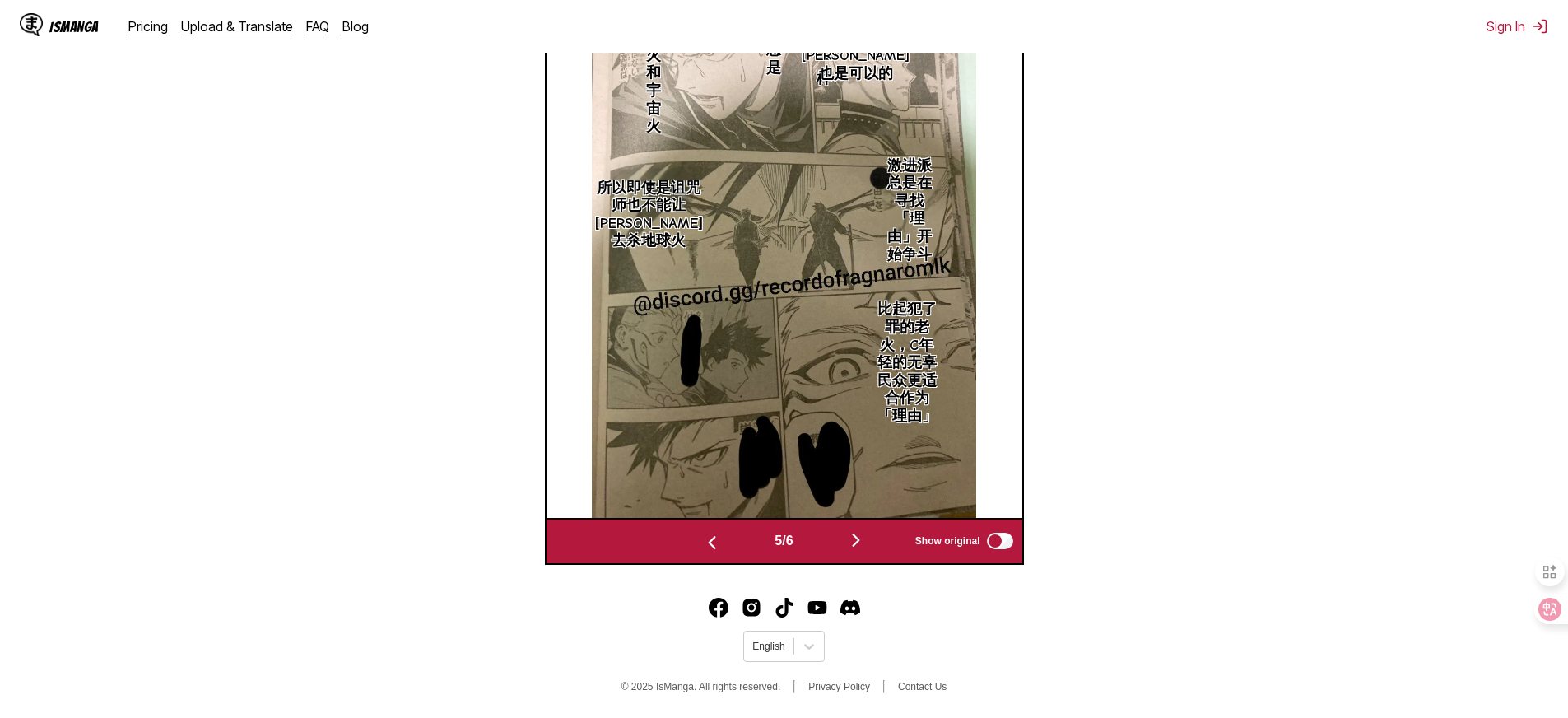
click at [862, 541] on img "button" at bounding box center [856, 540] width 20 height 20
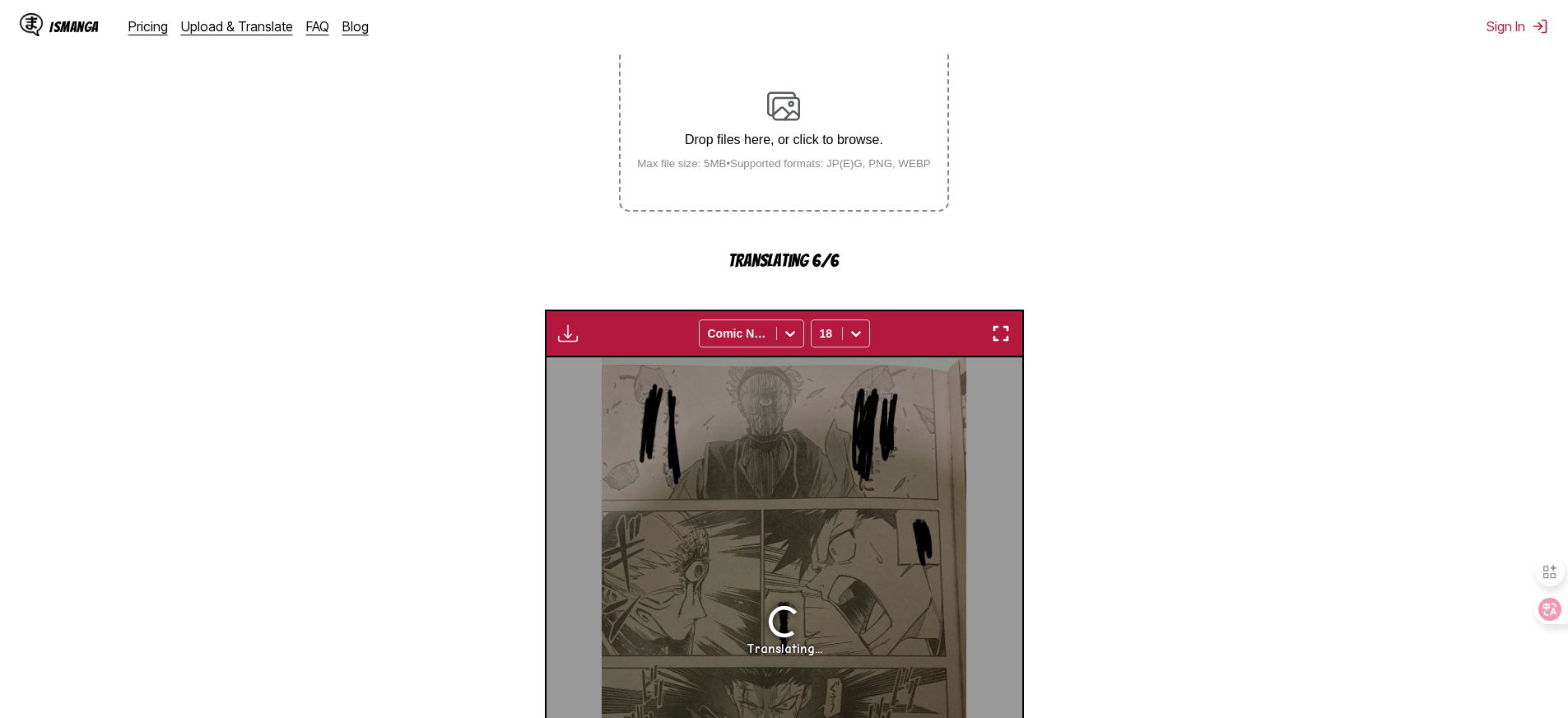
scroll to position [207, 0]
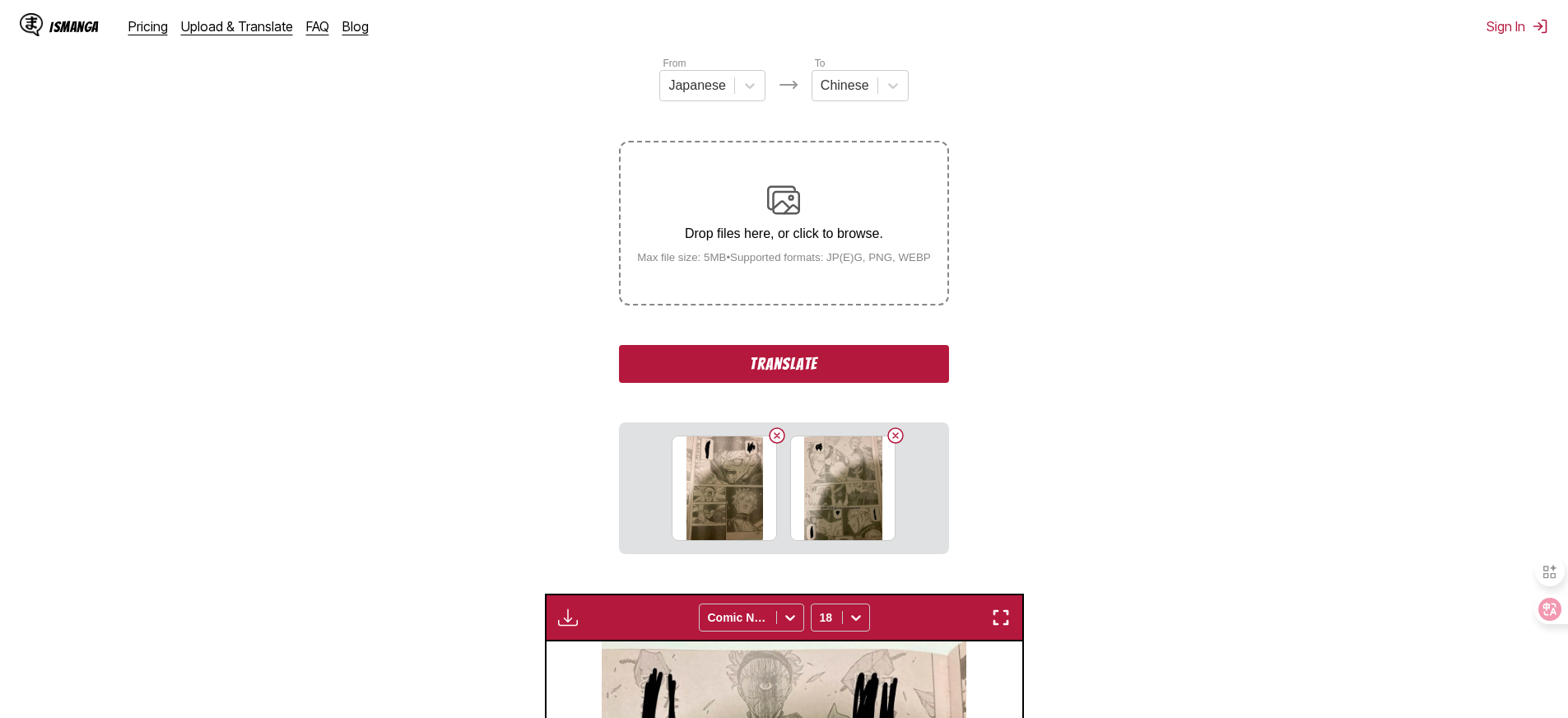
click at [822, 383] on button "Translate" at bounding box center [784, 364] width 329 height 38
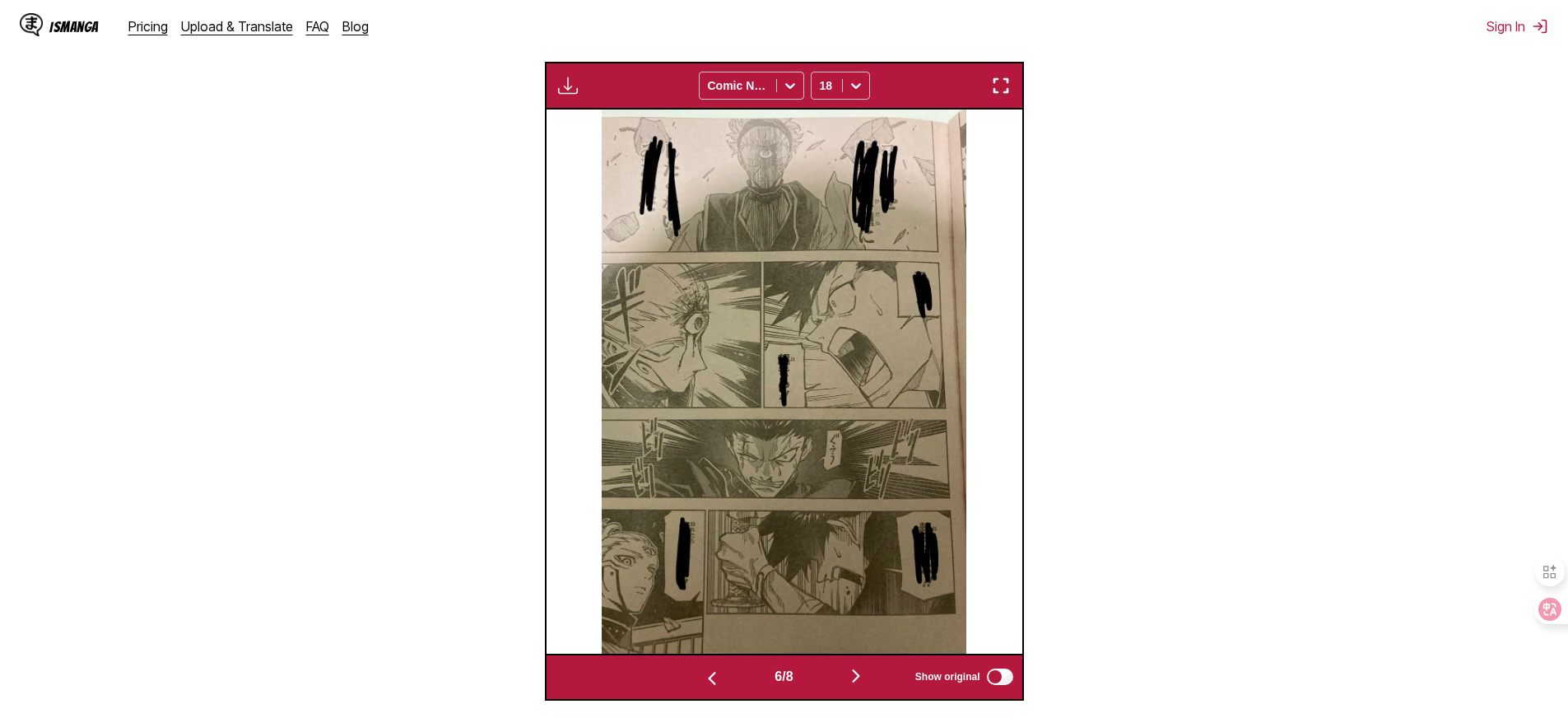
scroll to position [559, 0]
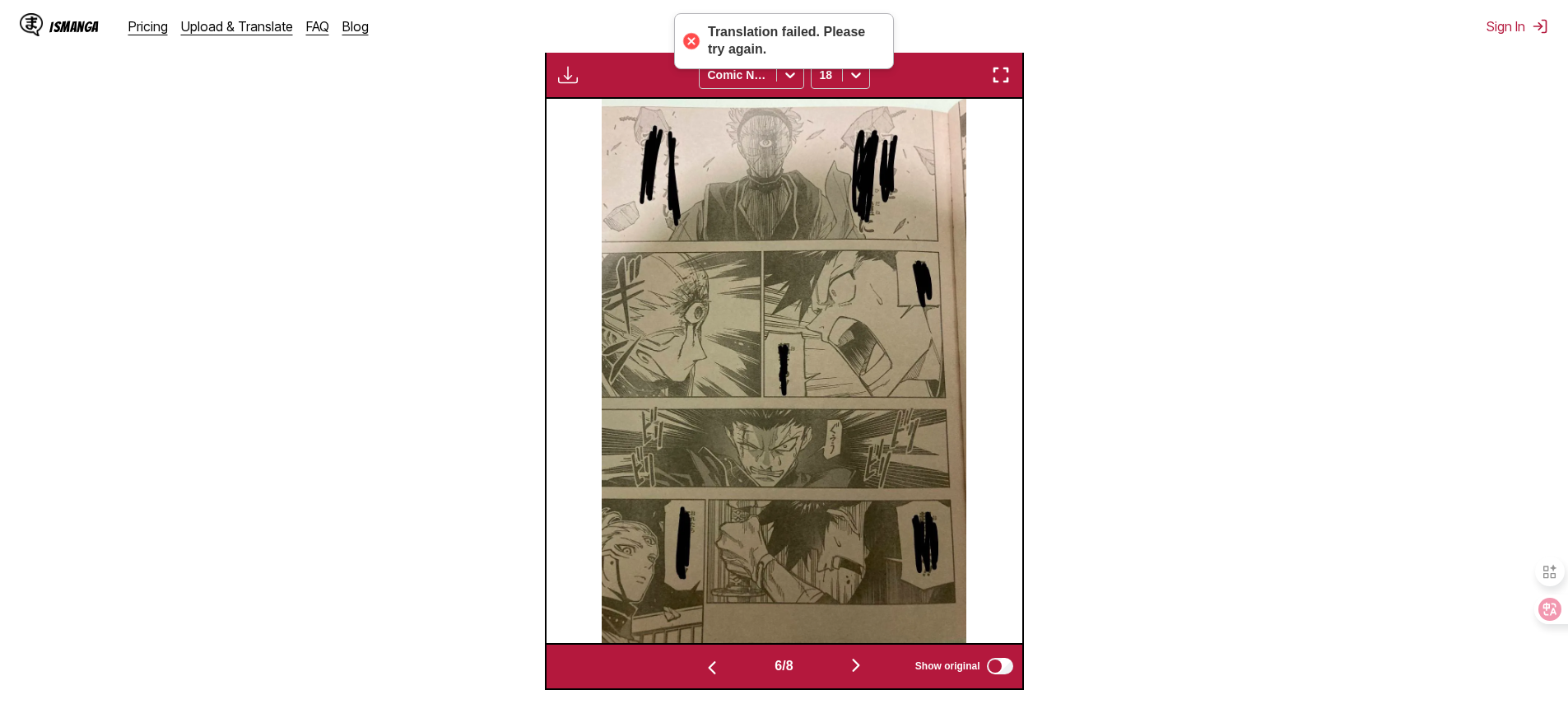
click at [860, 675] on img "button" at bounding box center [856, 665] width 20 height 20
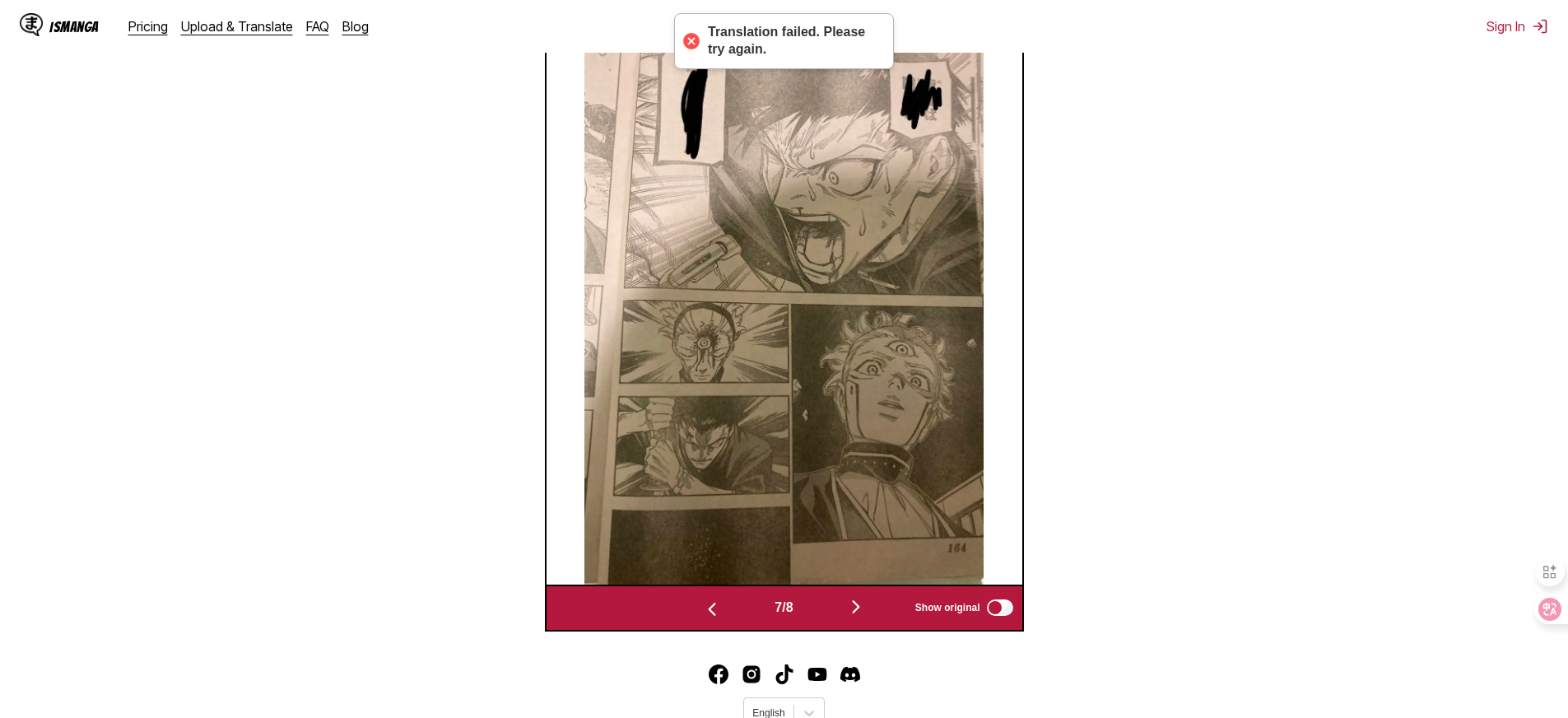
click at [858, 617] on img "button" at bounding box center [856, 607] width 20 height 20
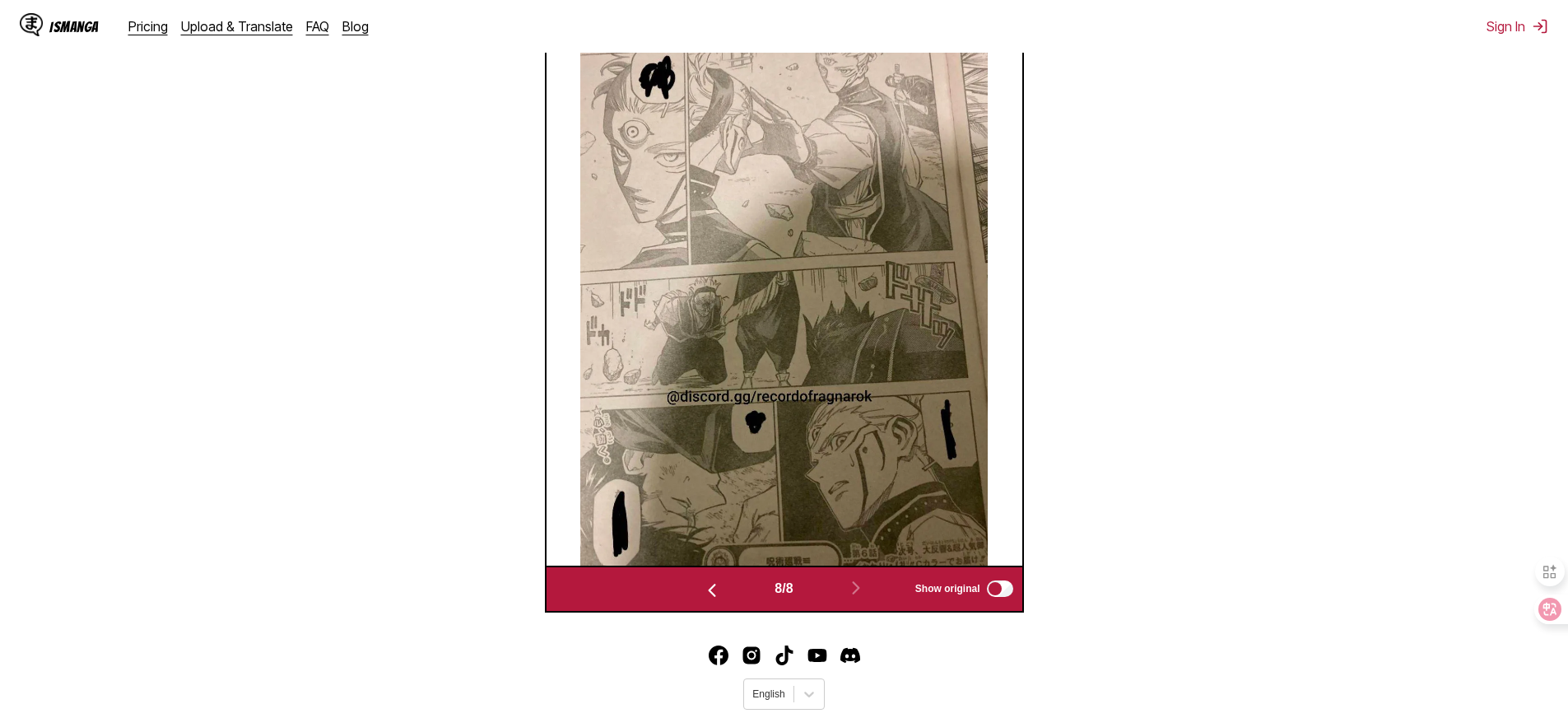
scroll to position [472, 0]
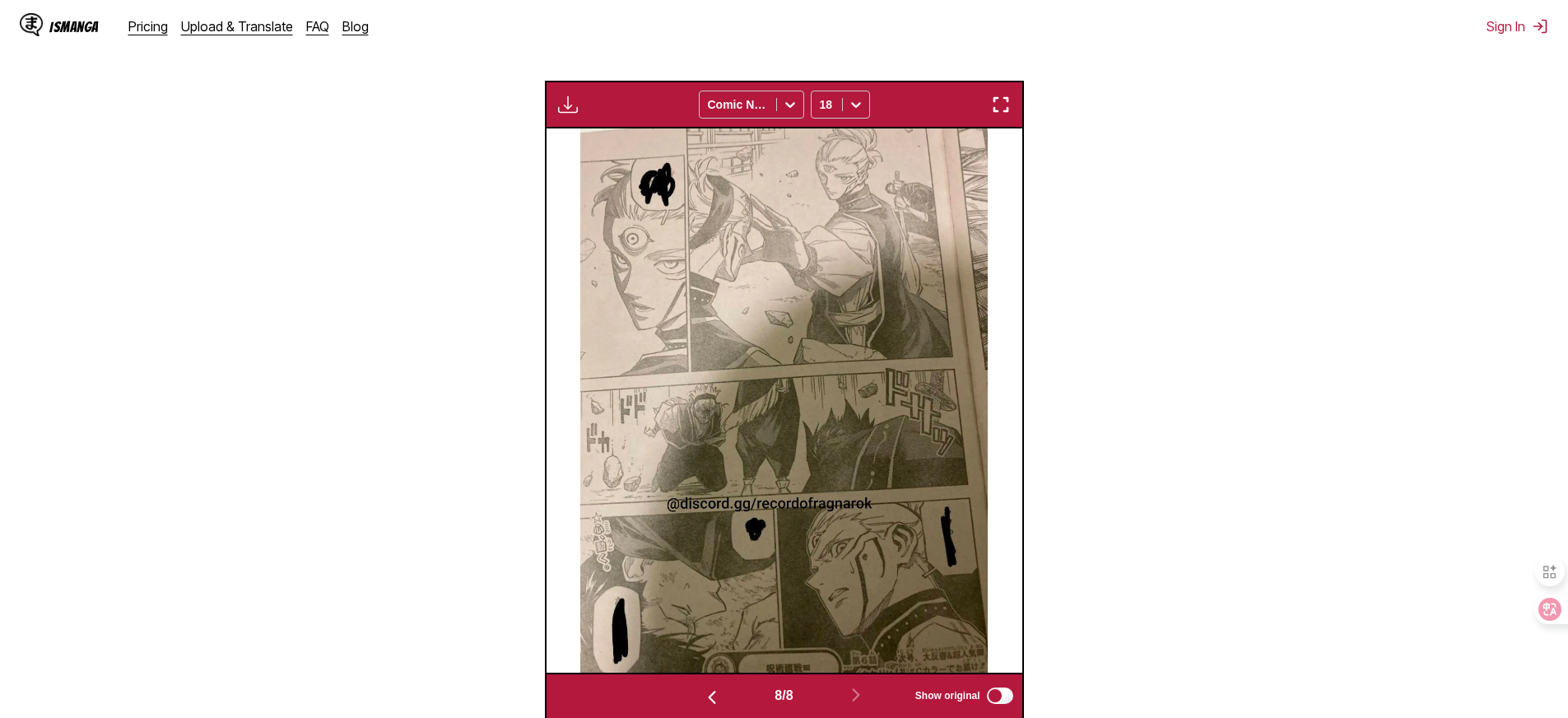
click at [1234, 296] on section "From Japanese To Chinese Drop files here, or click to browse. Max file size: 5M…" at bounding box center [784, 255] width 1542 height 928
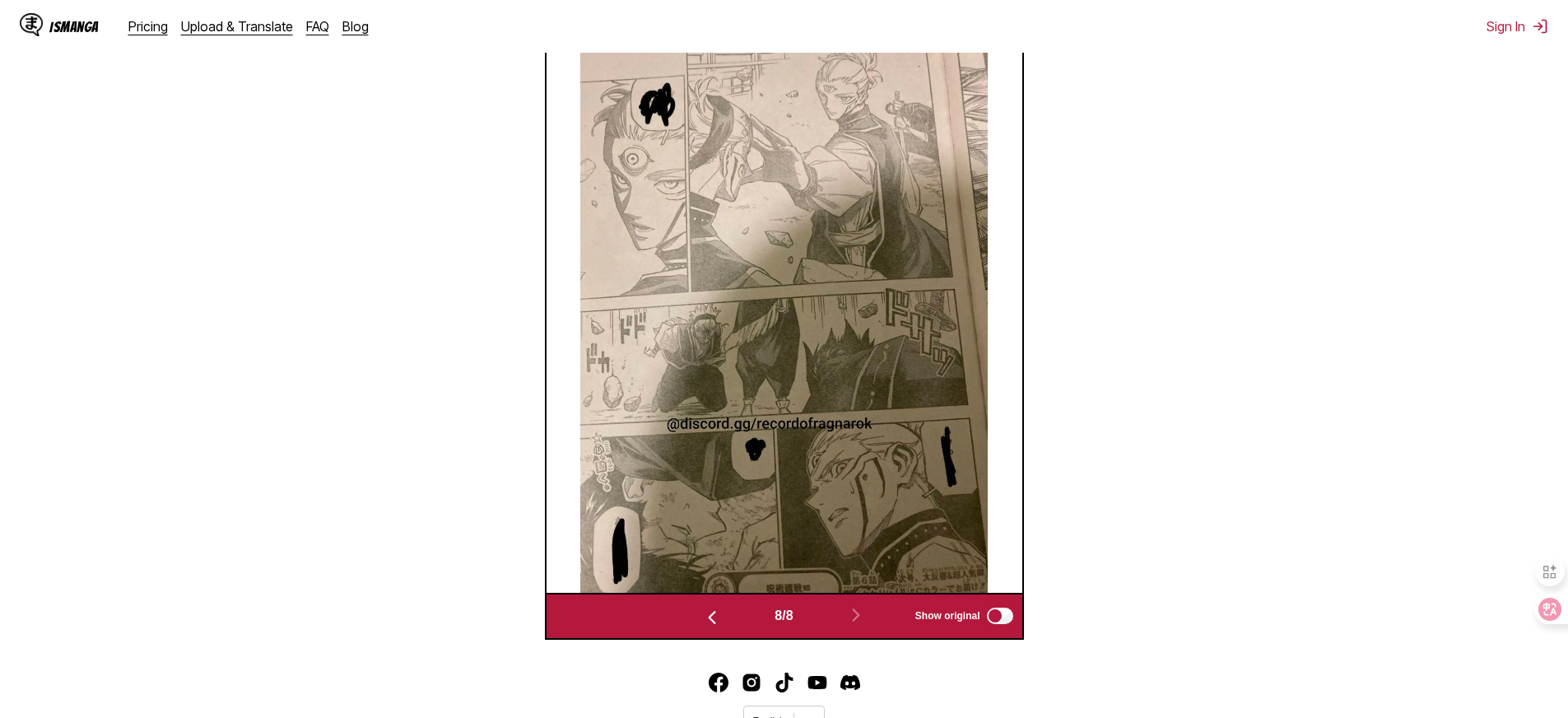
scroll to position [651, 0]
